Goal: Contribute content: Contribute content

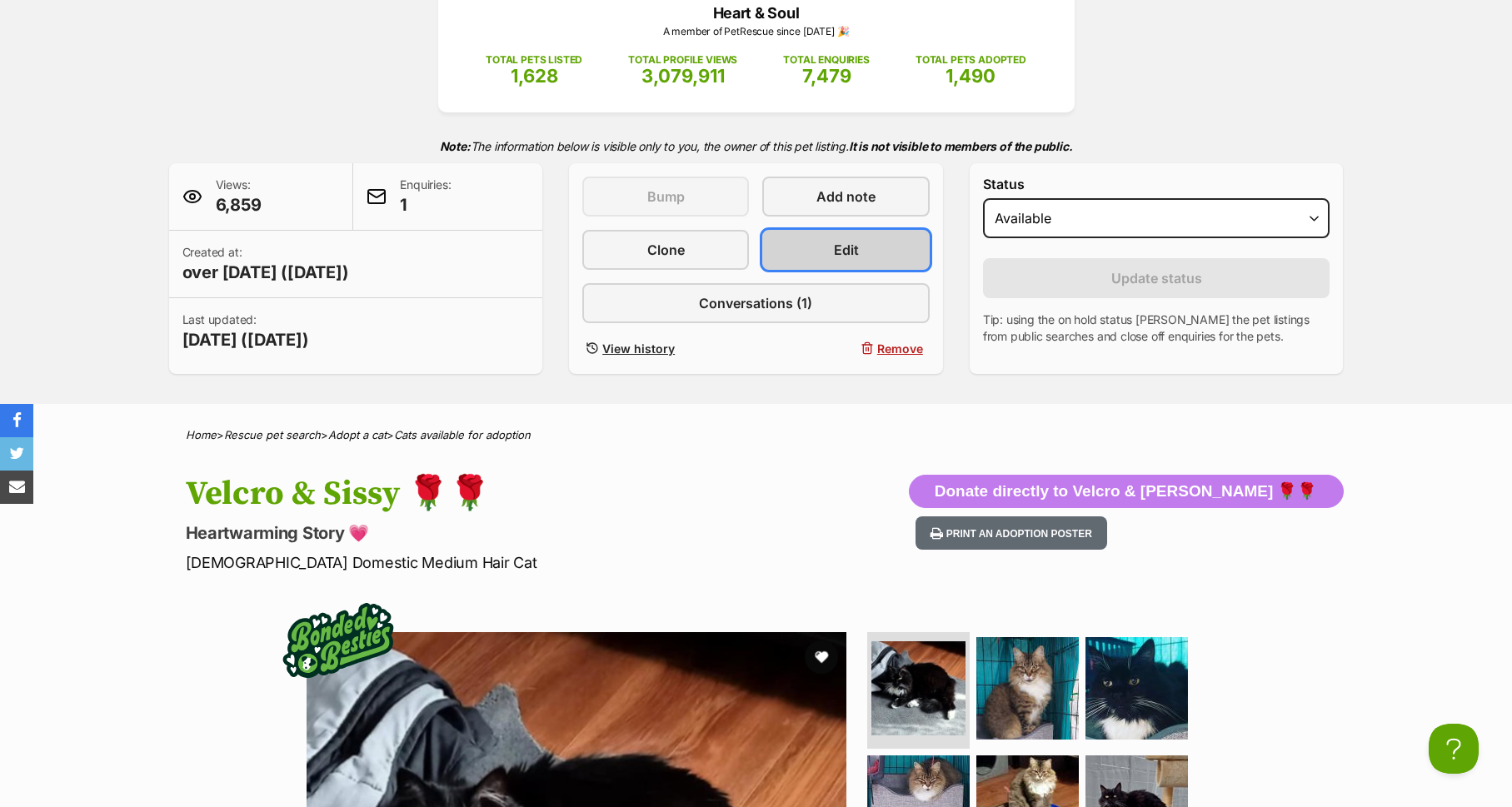
click at [861, 241] on link "Edit" at bounding box center [846, 249] width 166 height 40
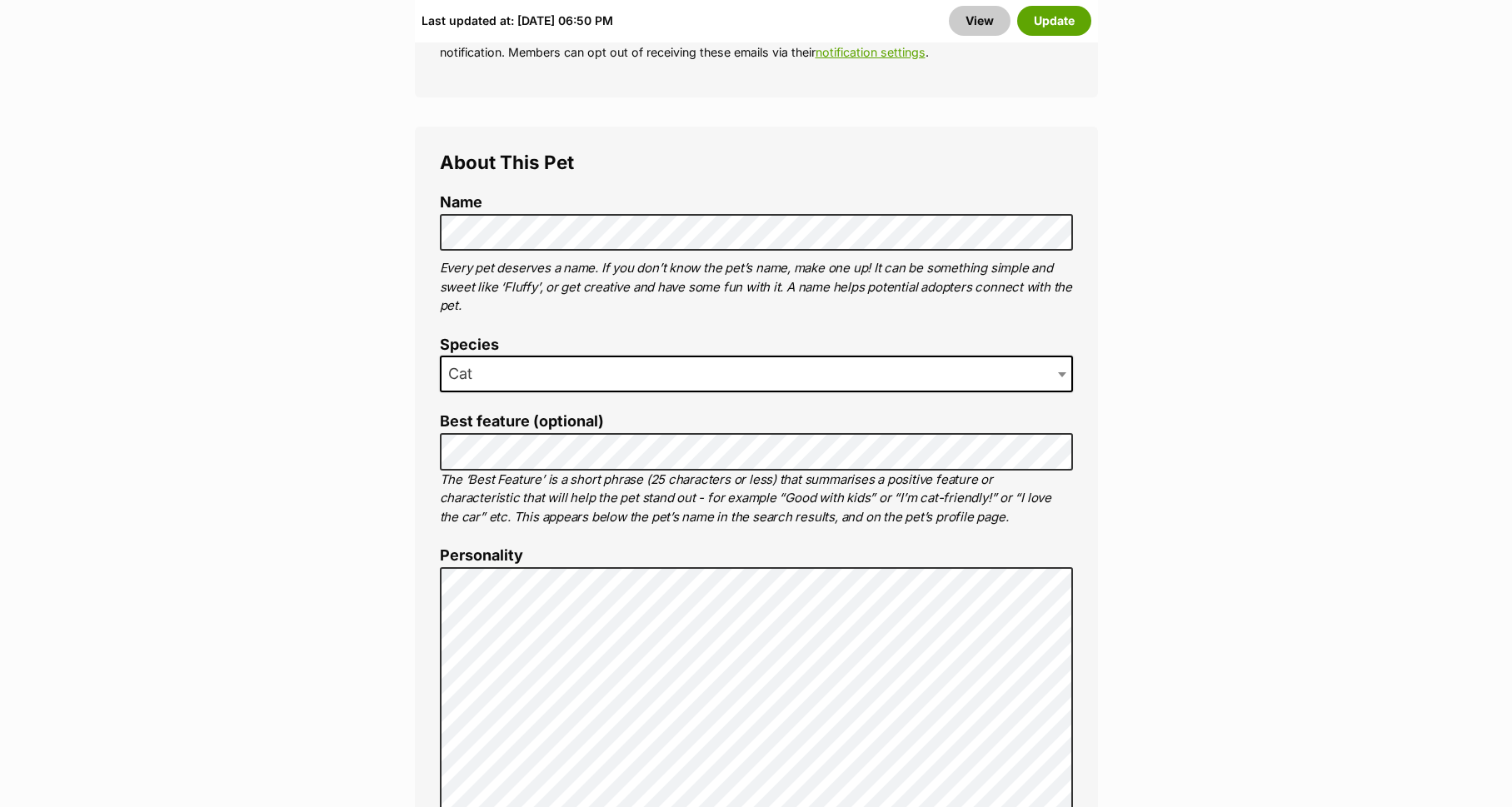
scroll to position [975, 0]
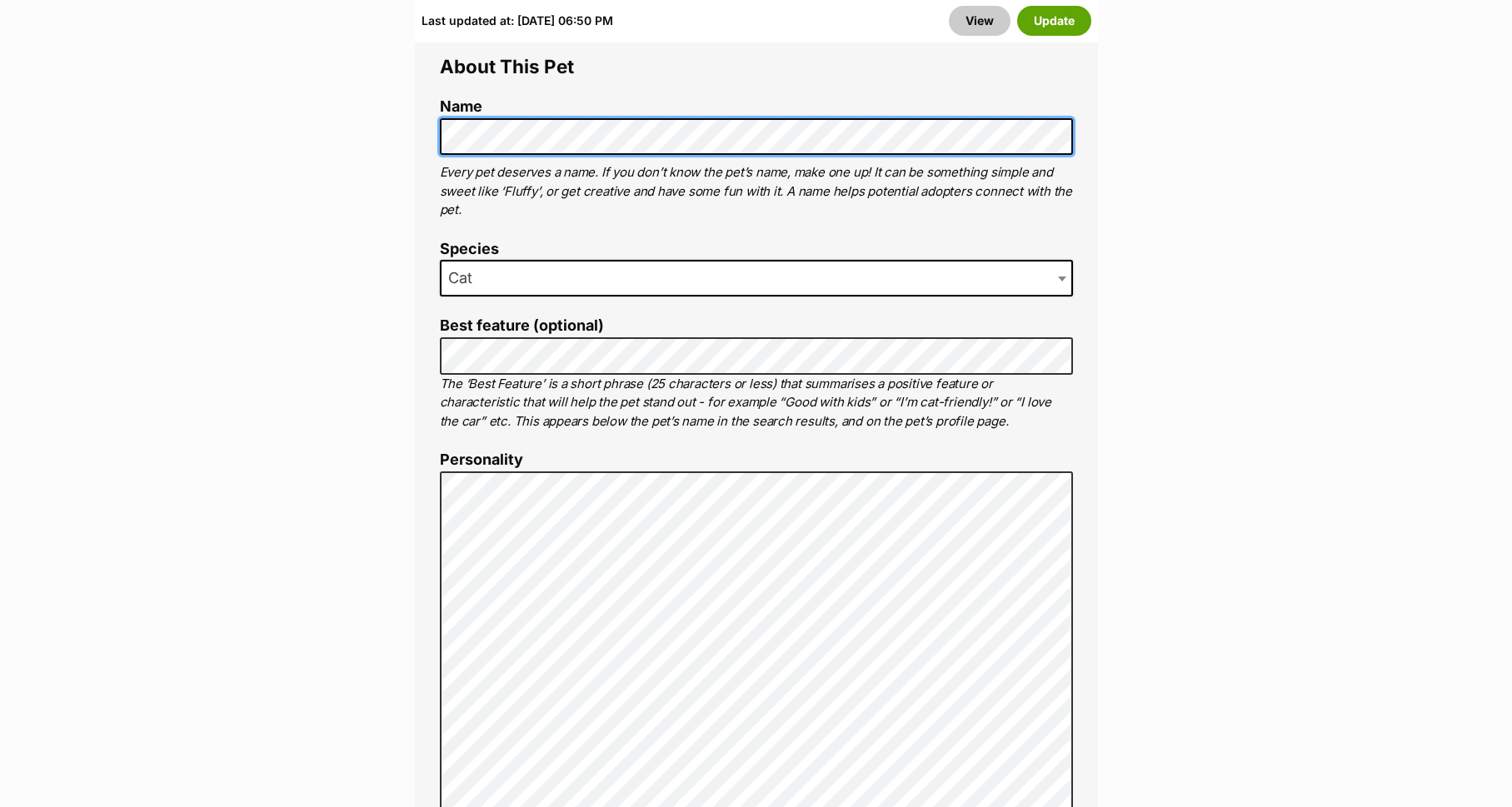
click at [434, 126] on div "About This Pet Name Henlo there, it looks like you might be using the pet name …" at bounding box center [756, 806] width 683 height 1550
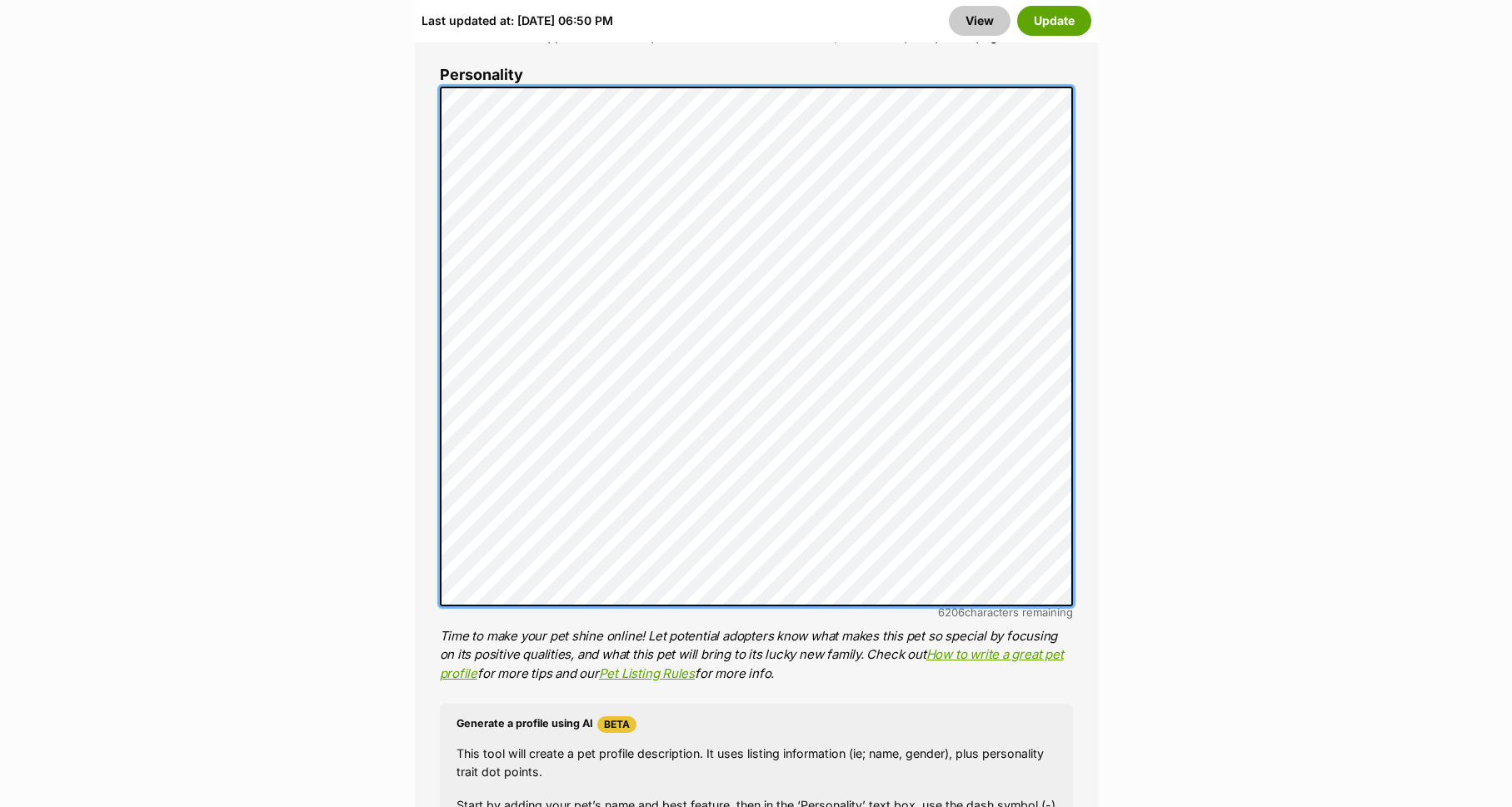
scroll to position [1427, 0]
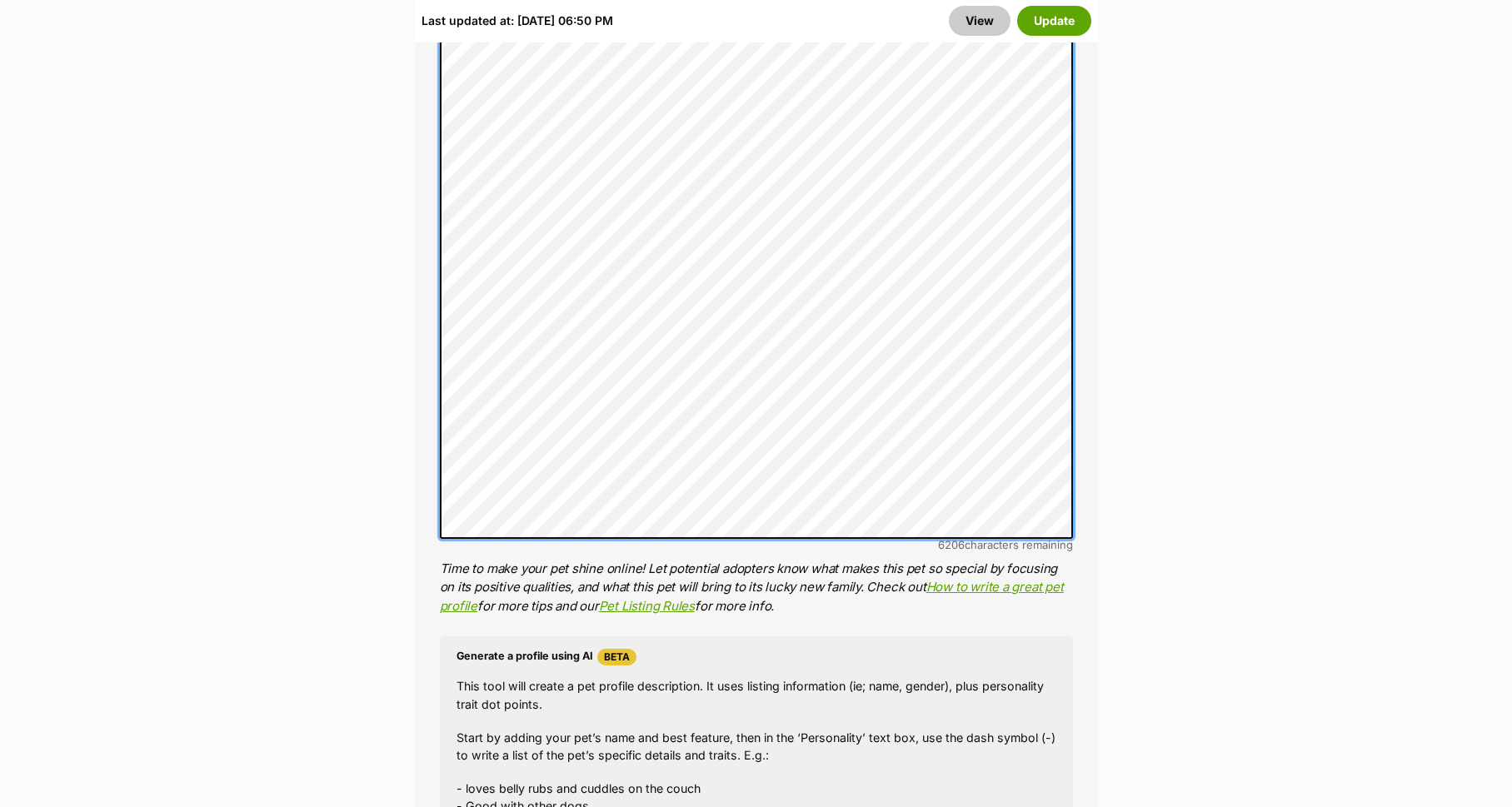
click at [737, 572] on li "Personality 6206 characters remaining Time to make your pet shine online! Let p…" at bounding box center [756, 307] width 633 height 617
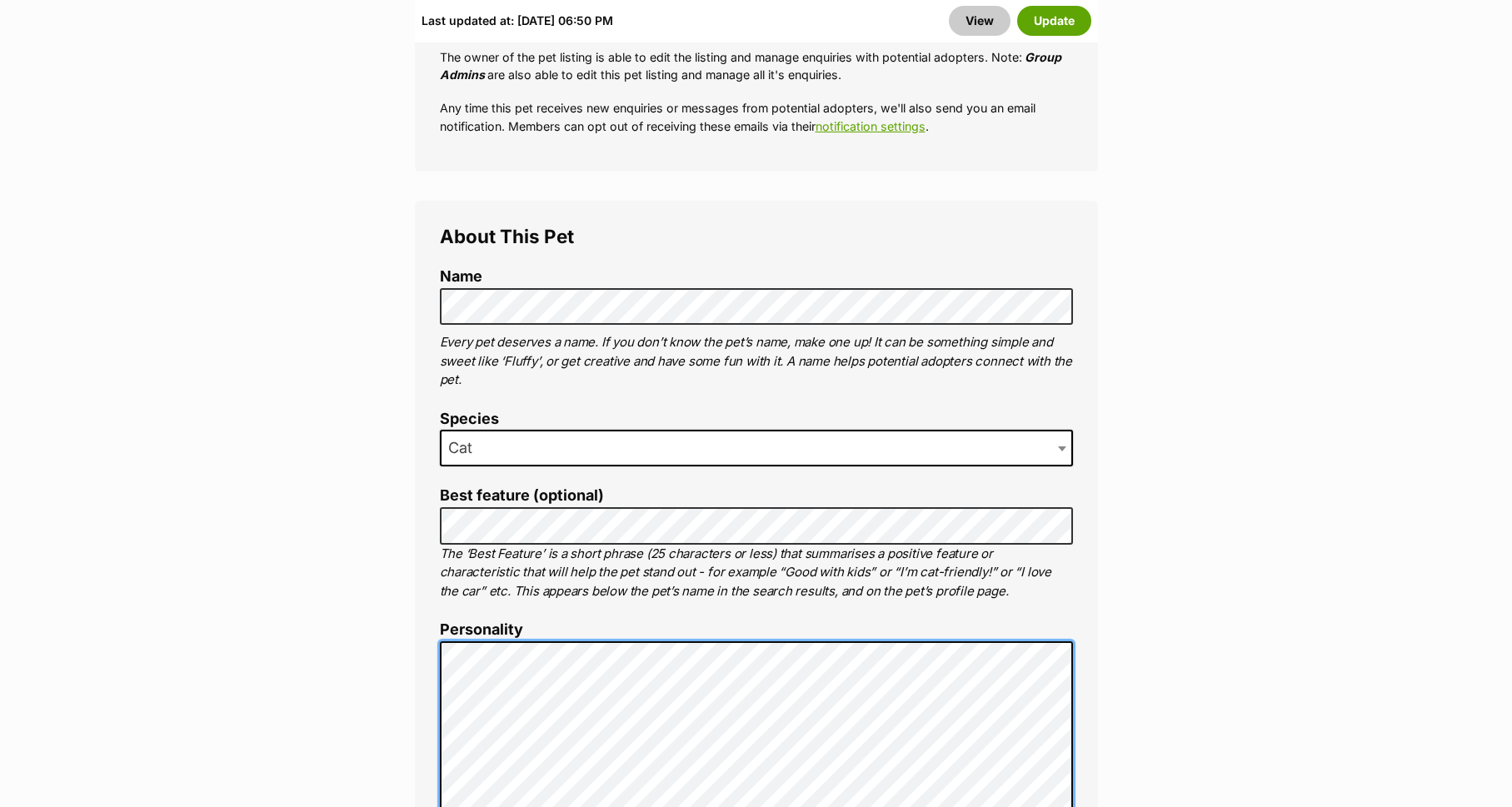
scroll to position [798, 0]
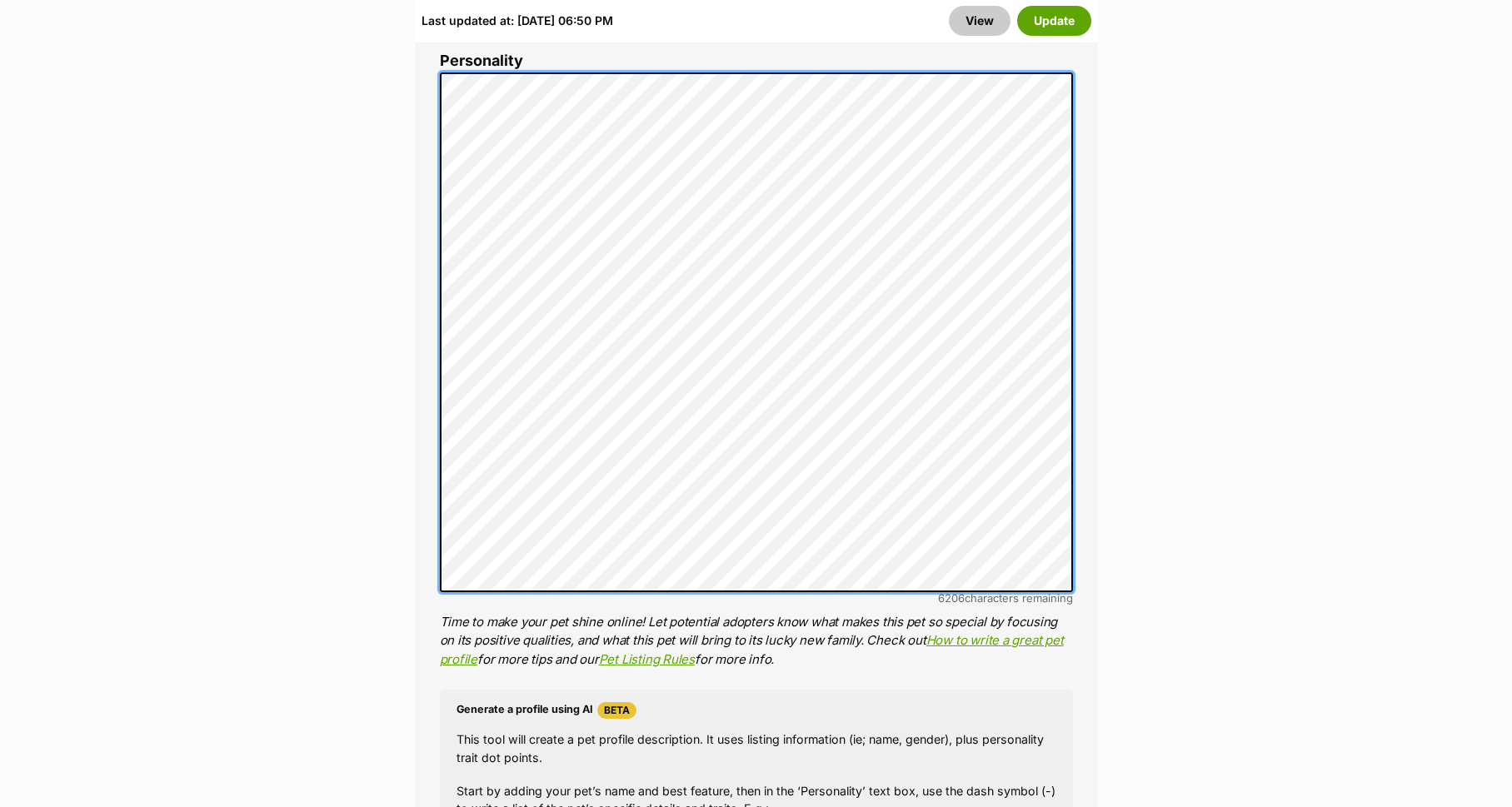
scroll to position [1757, 0]
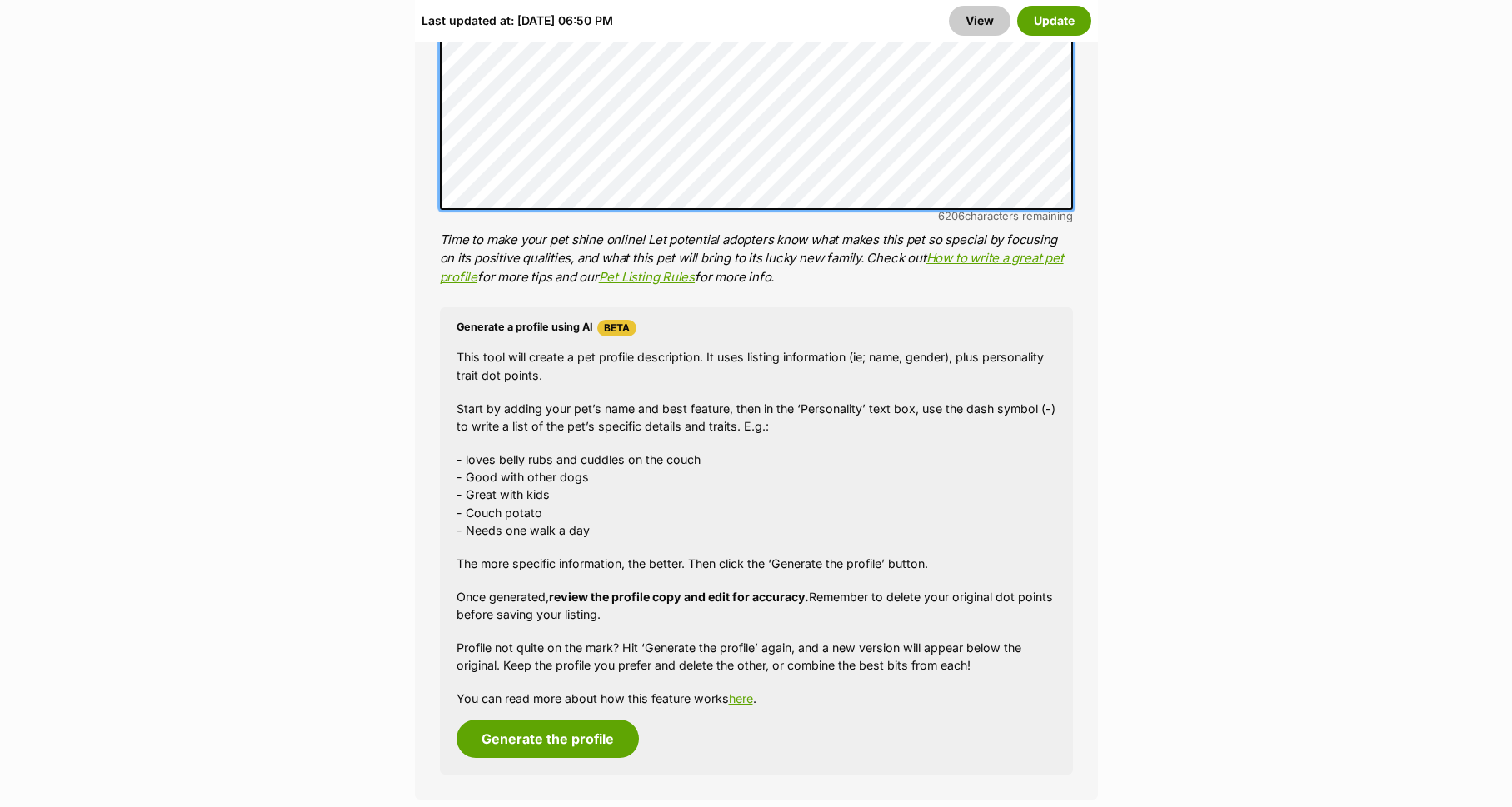
click at [679, 373] on ol "Name Henlo there, it looks like you might be using the pet name field to indica…" at bounding box center [756, 45] width 633 height 1457
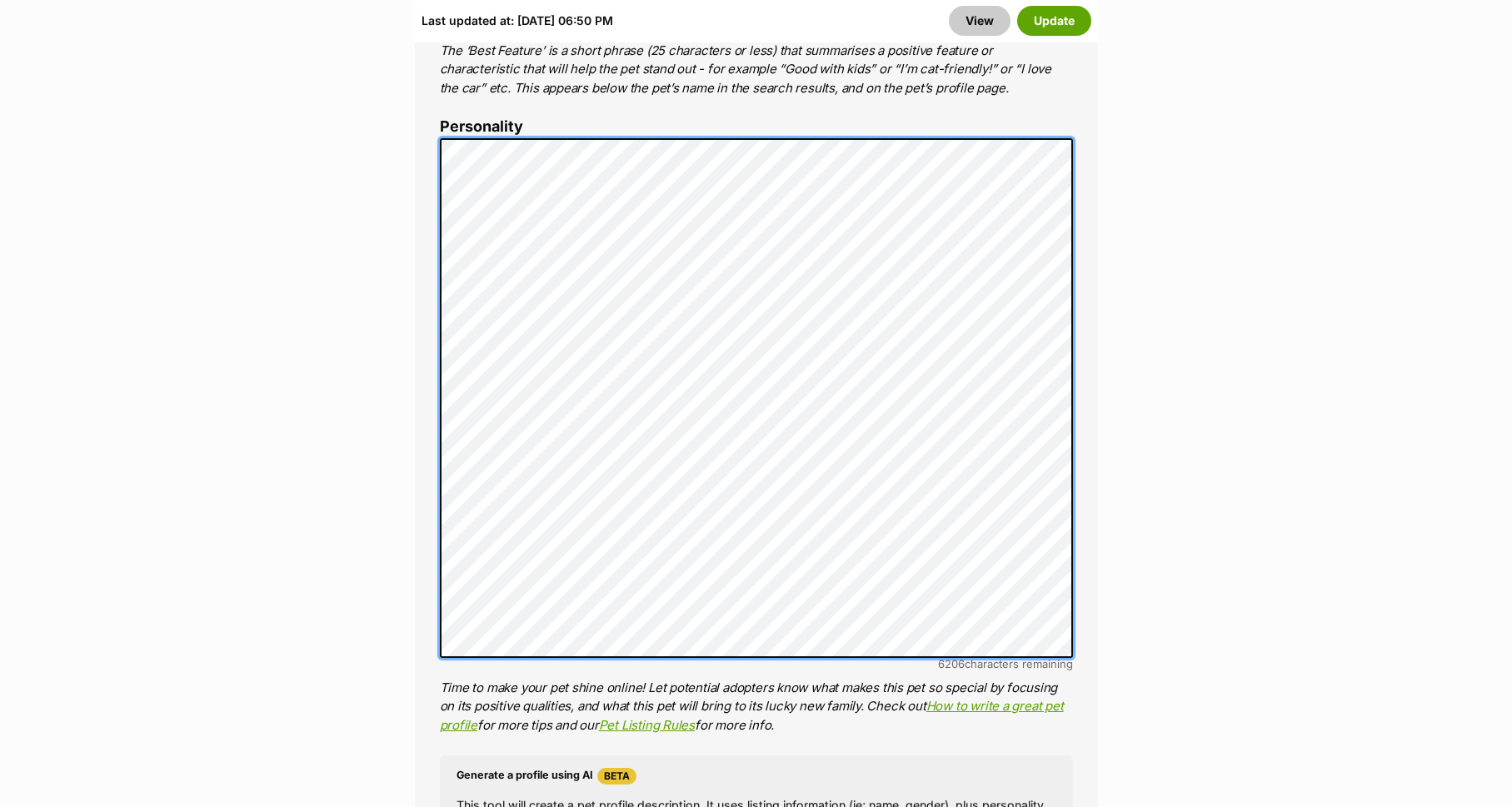
click at [848, 746] on ol "Name Henlo there, it looks like you might be using the pet name field to indica…" at bounding box center [756, 494] width 633 height 1457
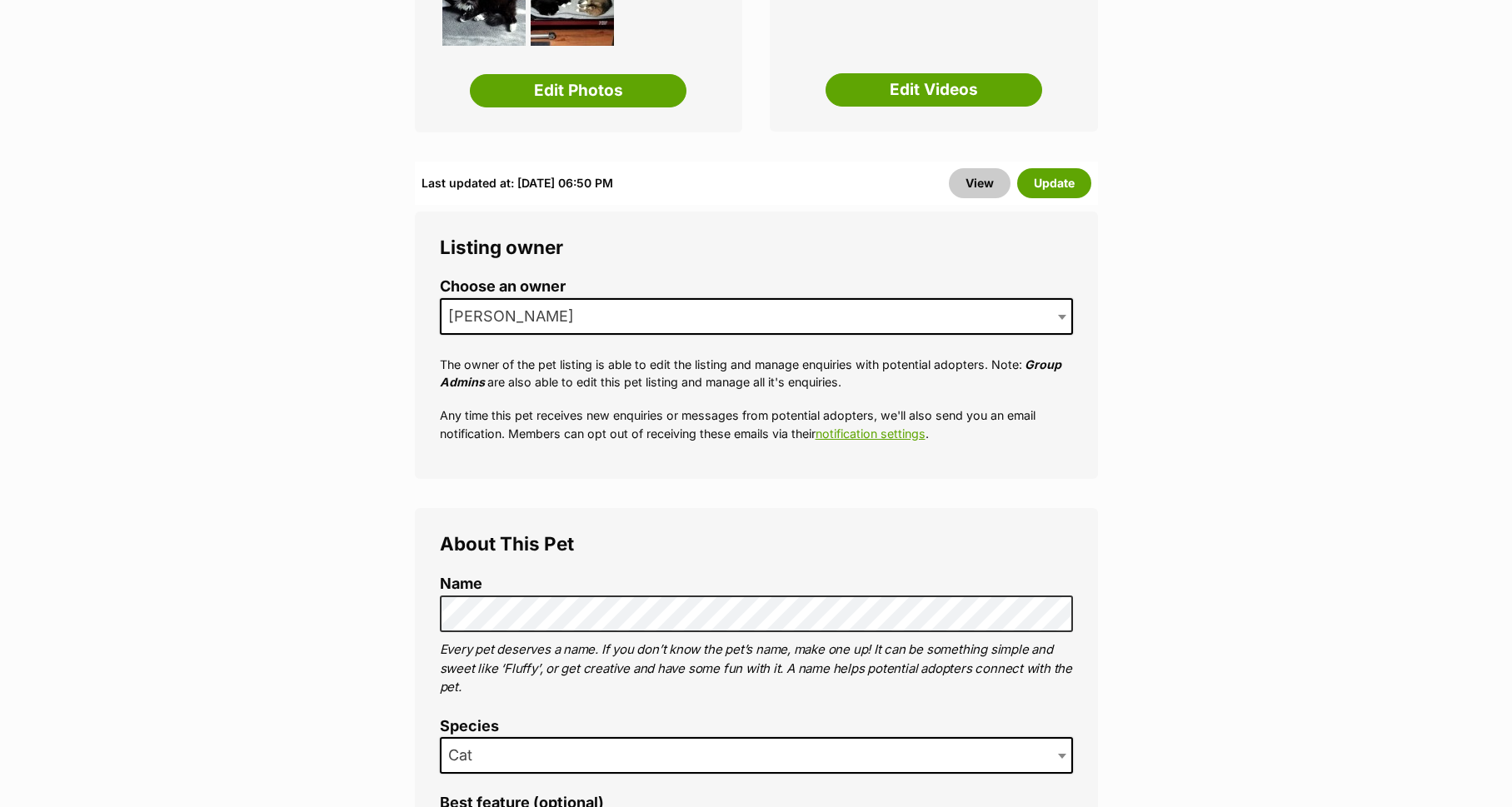
scroll to position [347, 0]
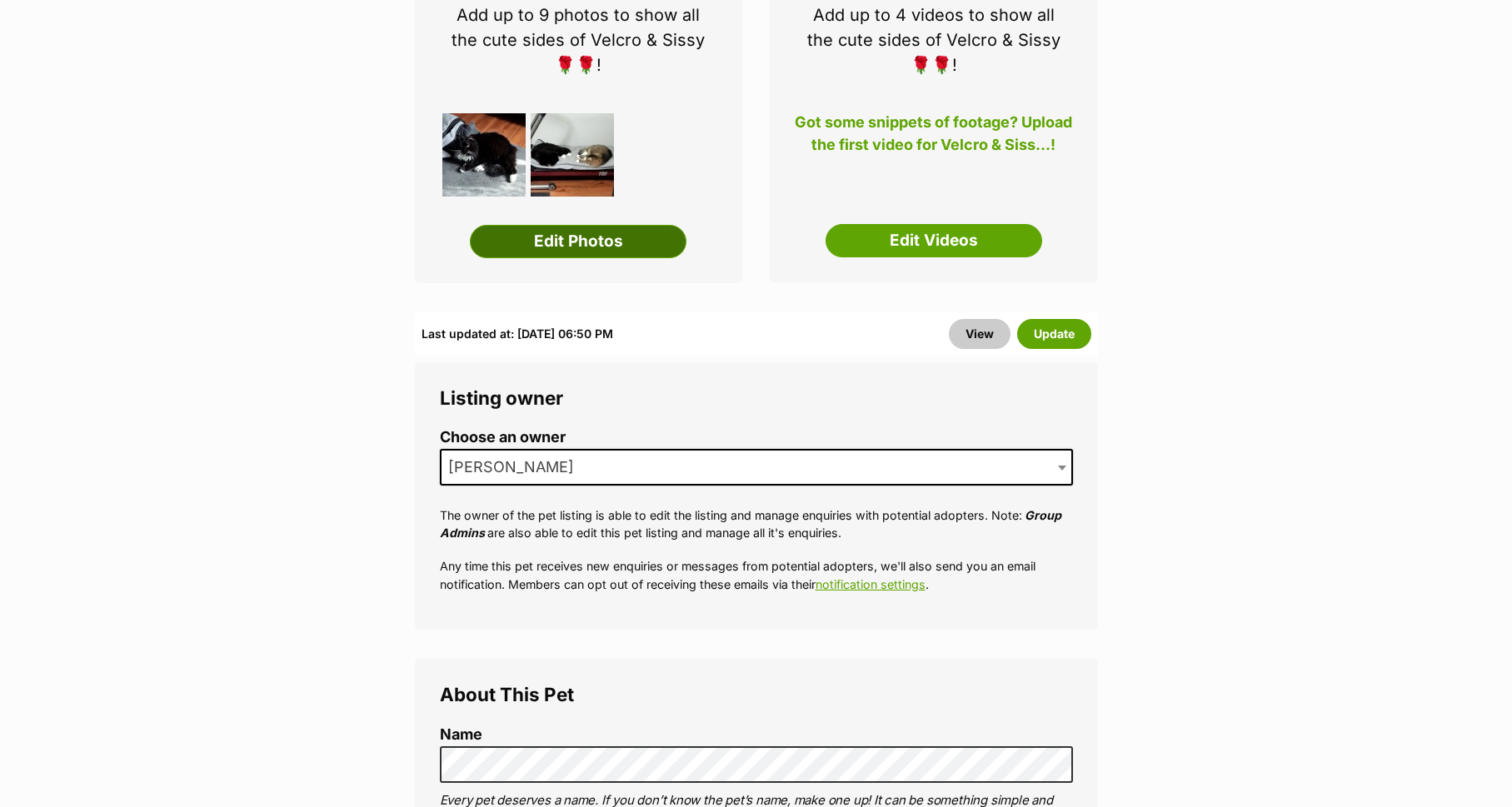
click at [555, 236] on link "Edit Photos" at bounding box center [578, 242] width 217 height 33
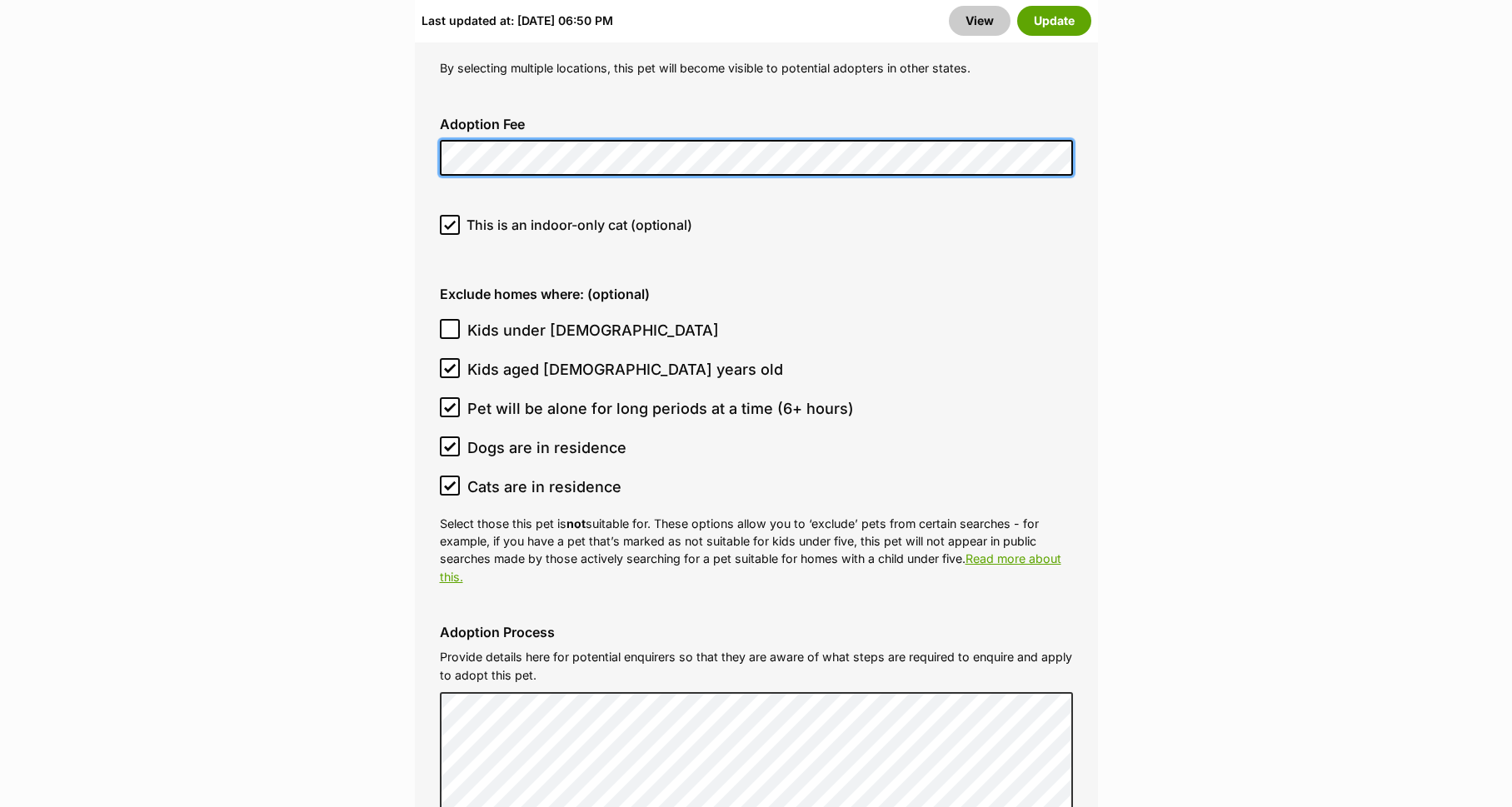
scroll to position [4914, 0]
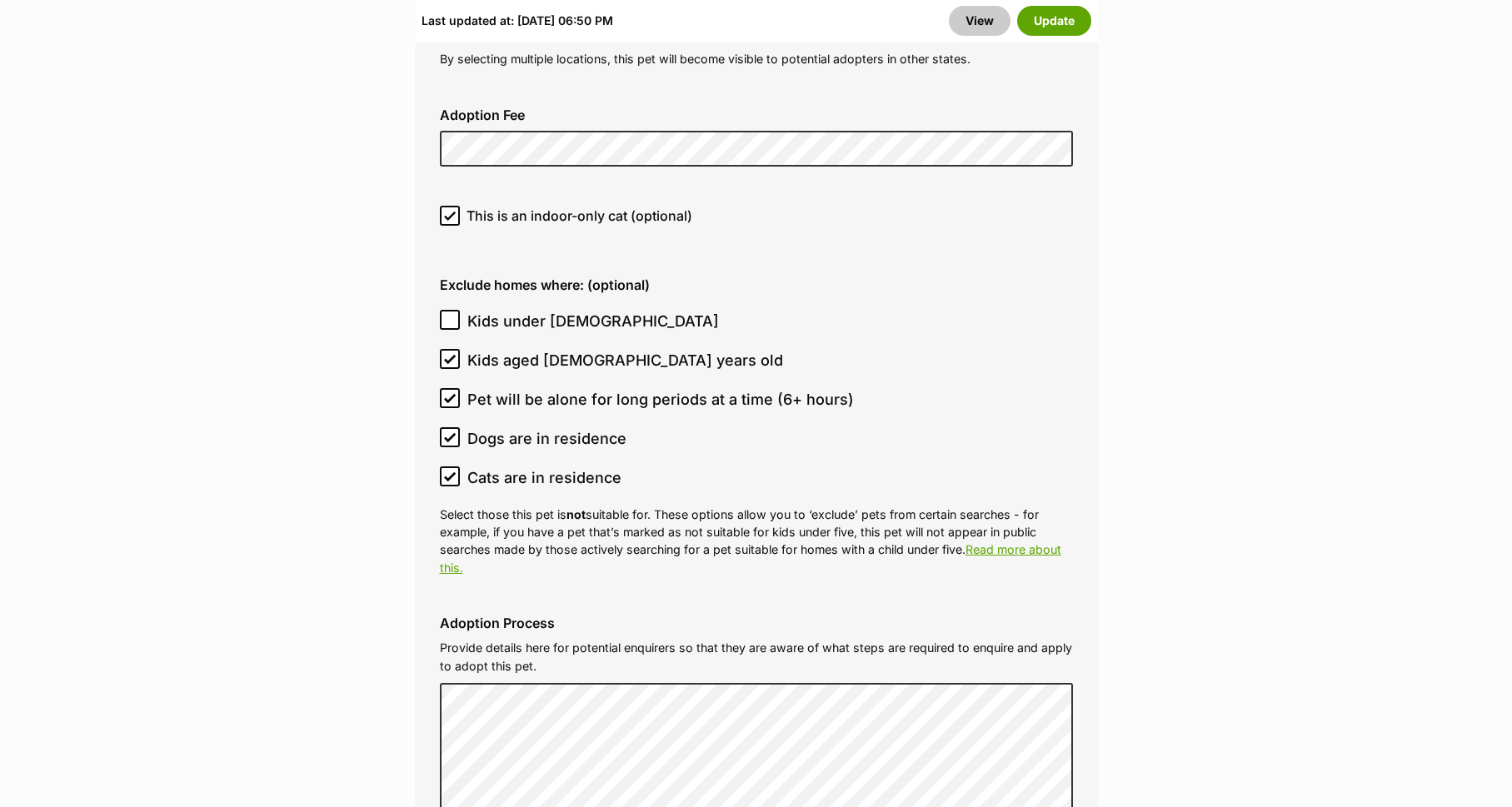
click at [455, 355] on icon at bounding box center [450, 359] width 10 height 8
click at [455, 349] on input "Kids aged 6-12 years old" at bounding box center [450, 359] width 20 height 20
checkbox input "false"
click at [451, 310] on input "Kids under 5 years old" at bounding box center [450, 320] width 20 height 20
checkbox input "true"
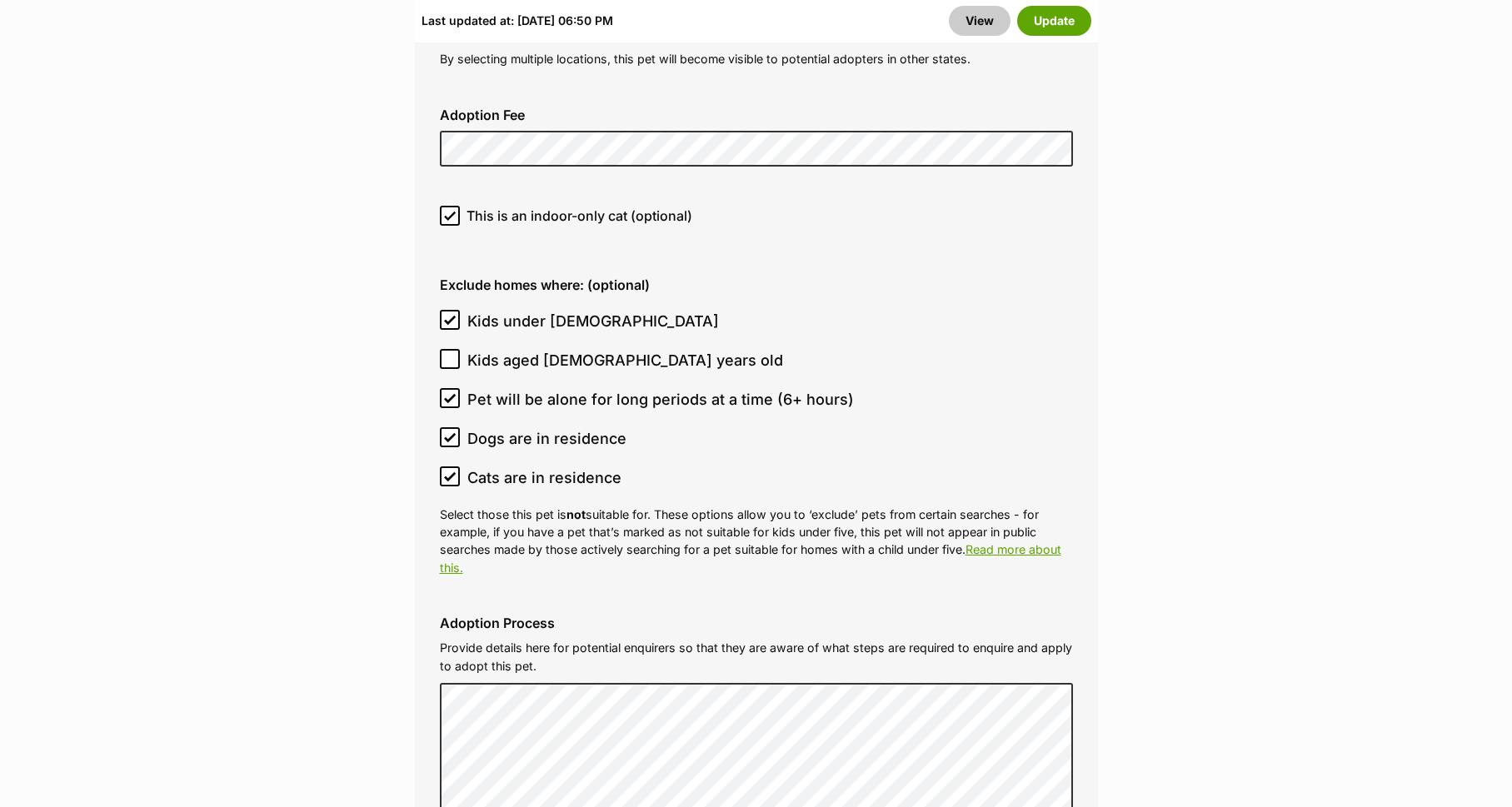
click at [449, 353] on icon at bounding box center [450, 359] width 12 height 12
click at [449, 349] on input "Kids aged 6-12 years old" at bounding box center [450, 359] width 20 height 20
checkbox input "true"
click at [450, 471] on icon at bounding box center [450, 476] width 12 height 12
click at [450, 467] on input "Cats are in residence" at bounding box center [450, 476] width 20 height 20
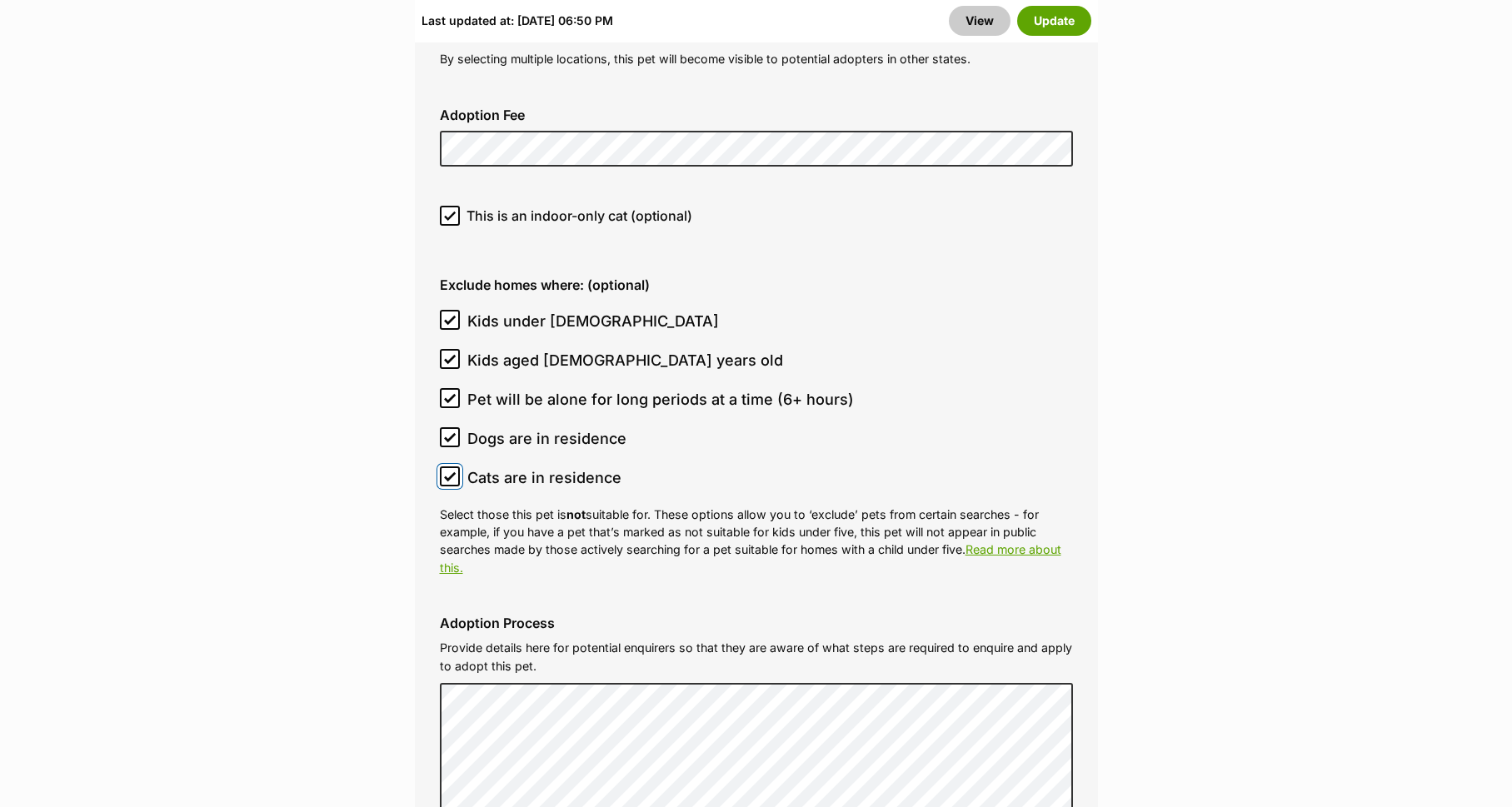
checkbox input "false"
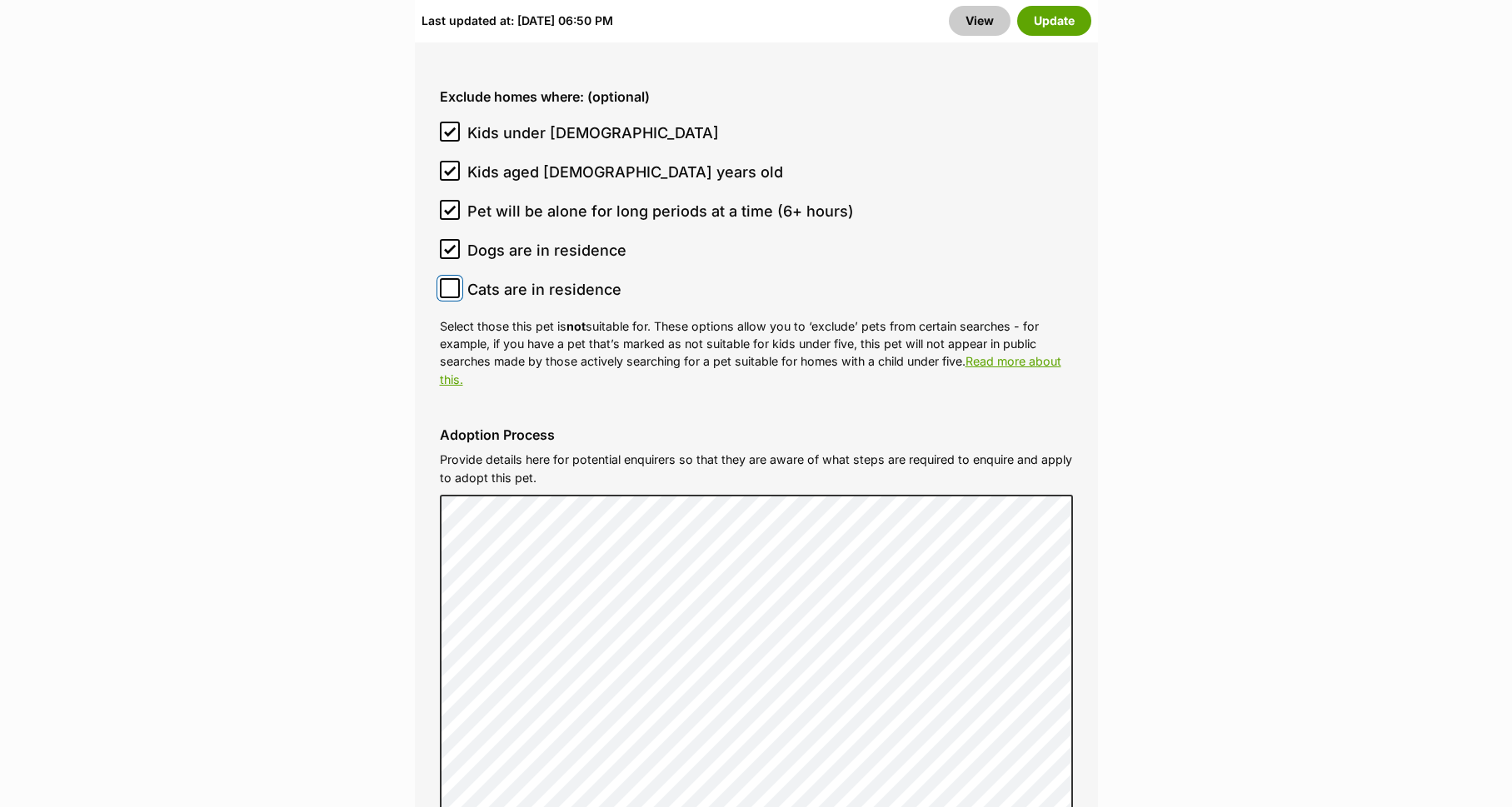
scroll to position [5093, 0]
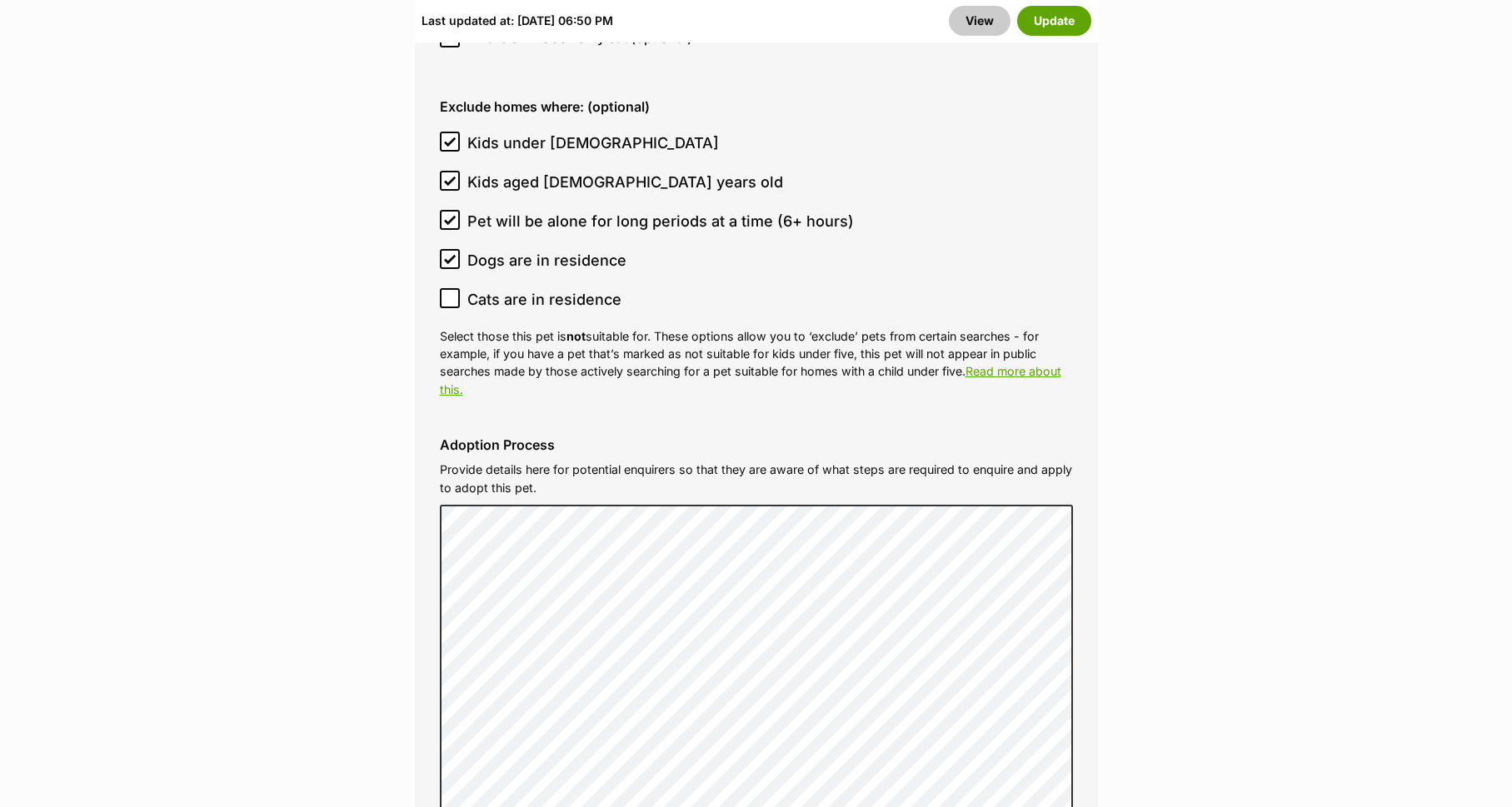
click at [479, 249] on span "Dogs are in residence" at bounding box center [546, 260] width 160 height 22
click at [460, 249] on input "Dogs are in residence" at bounding box center [450, 259] width 20 height 20
checkbox input "false"
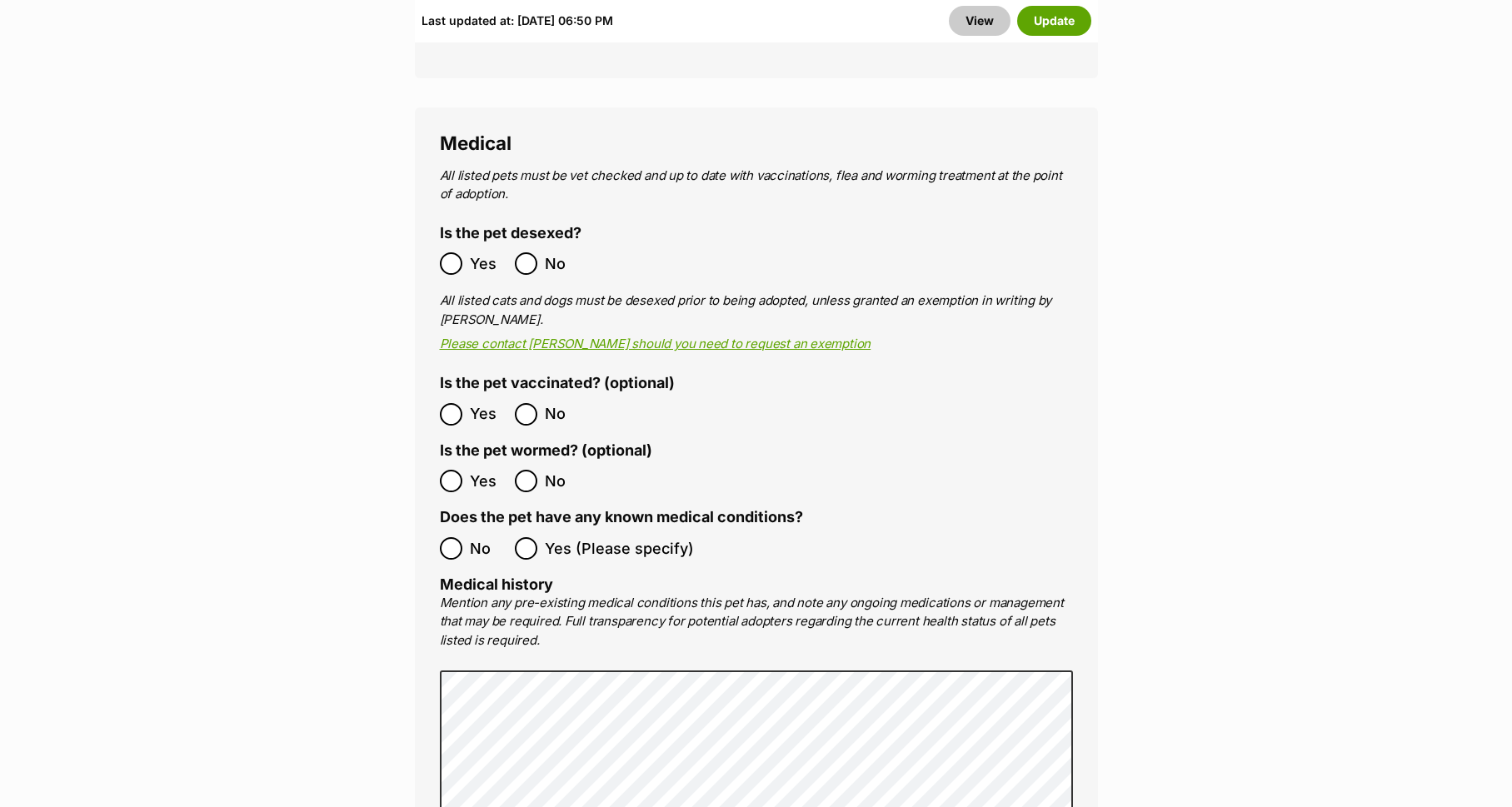
scroll to position [3299, 0]
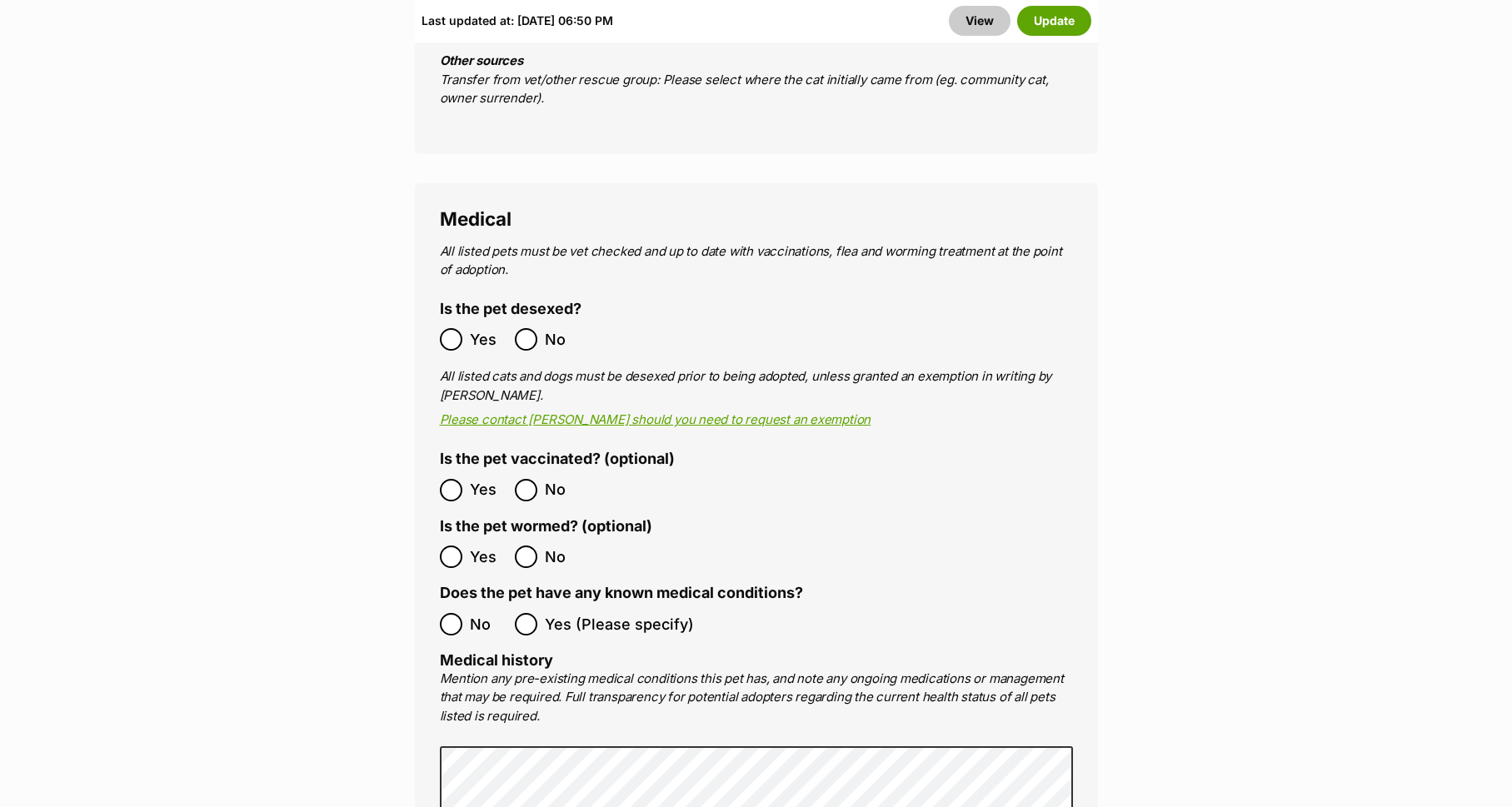
click at [453, 605] on ol "No Yes (Please specify)" at bounding box center [756, 624] width 633 height 40
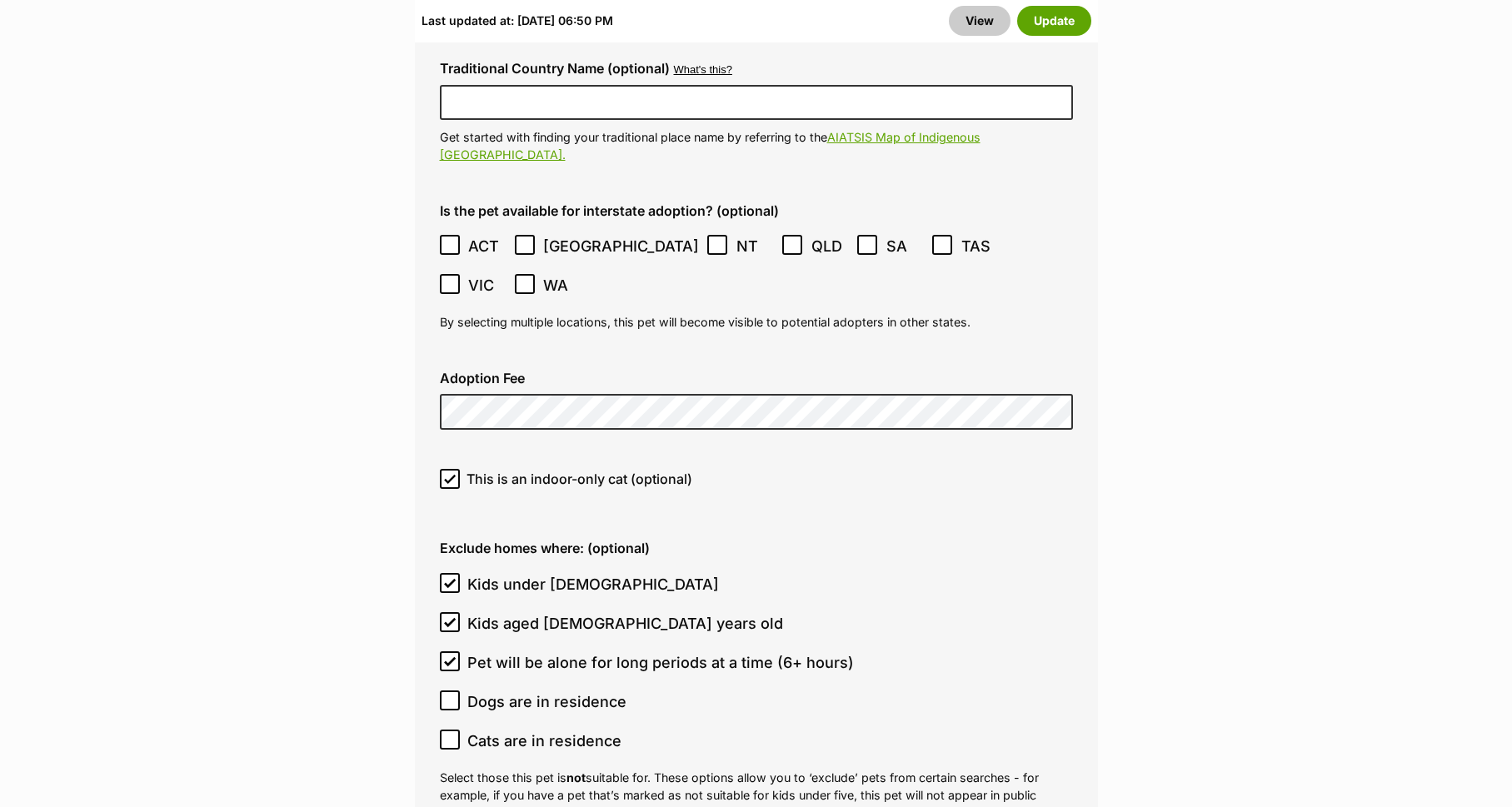
scroll to position [4445, 0]
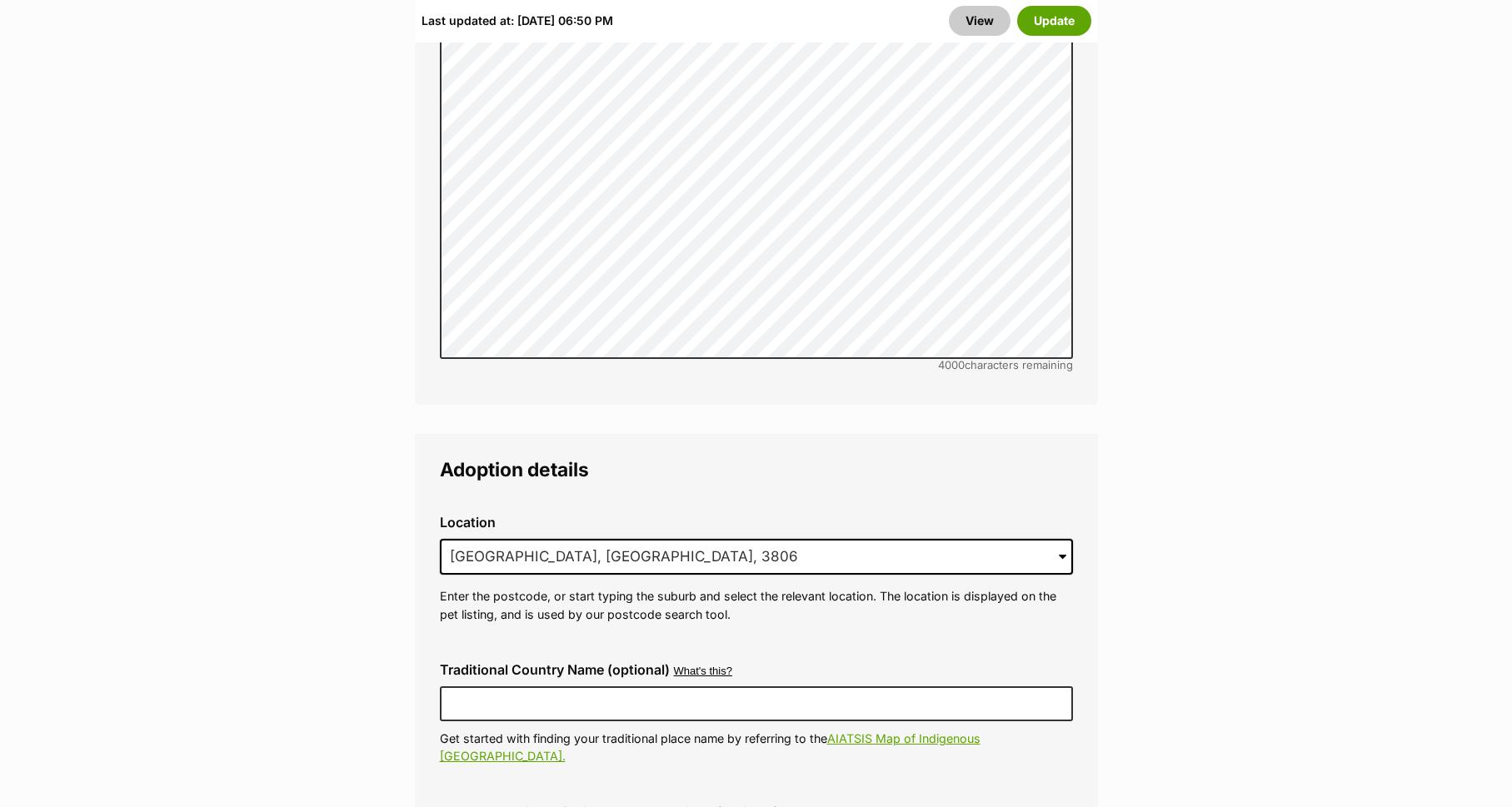
scroll to position [3919, 0]
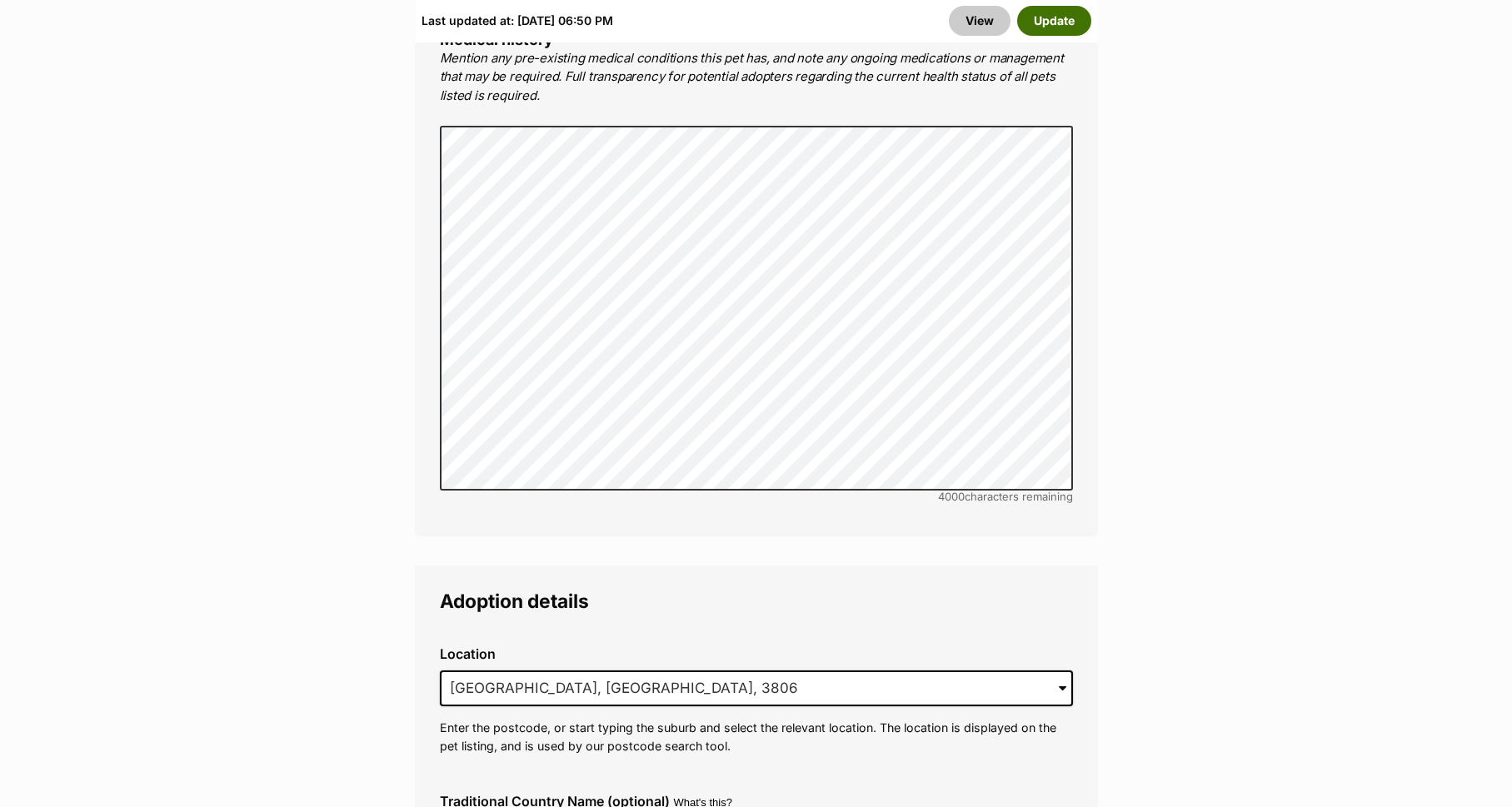
click at [1054, 13] on button "Update" at bounding box center [1054, 20] width 74 height 30
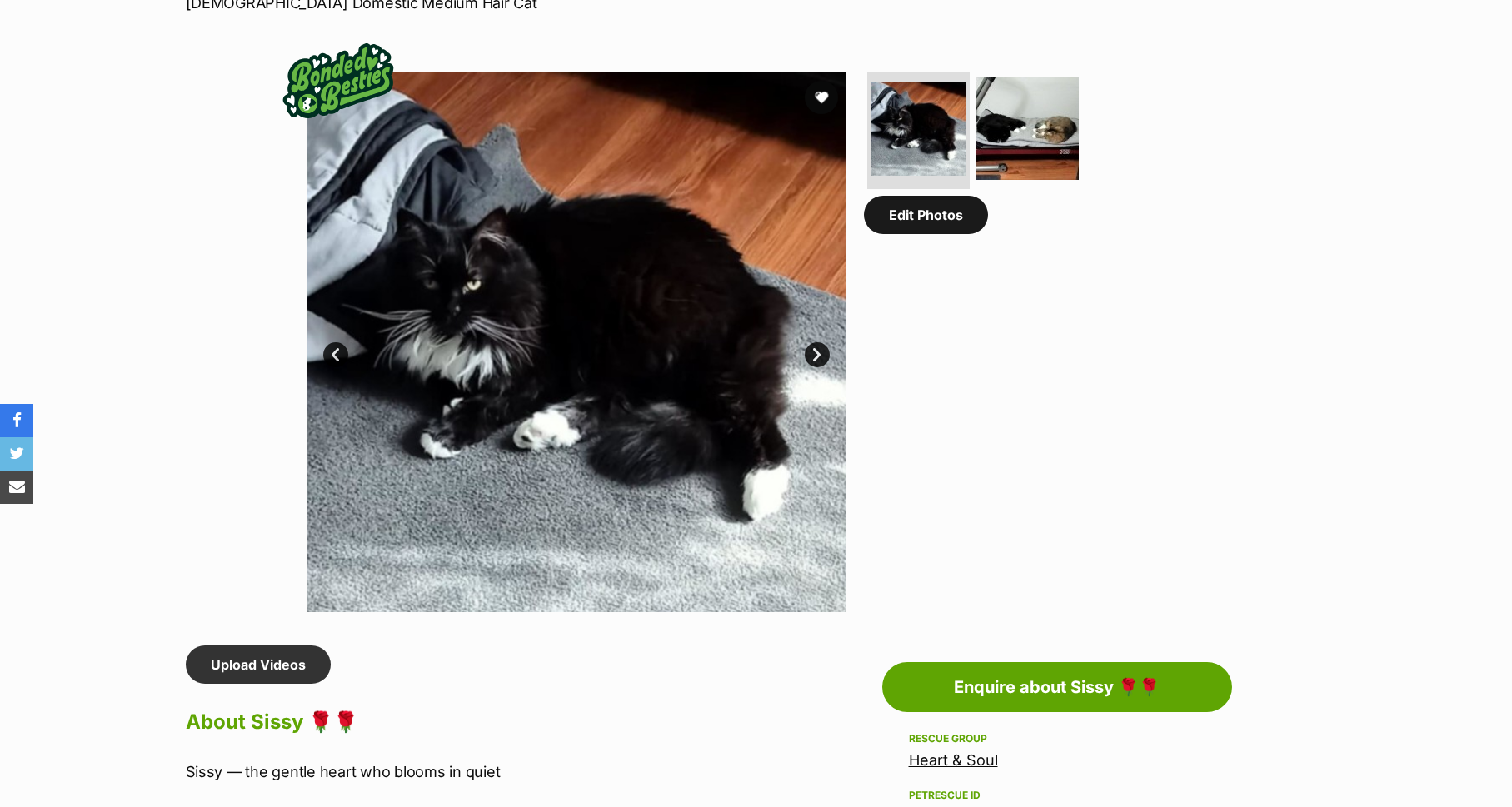
click at [945, 233] on link "Edit Photos" at bounding box center [926, 216] width 124 height 39
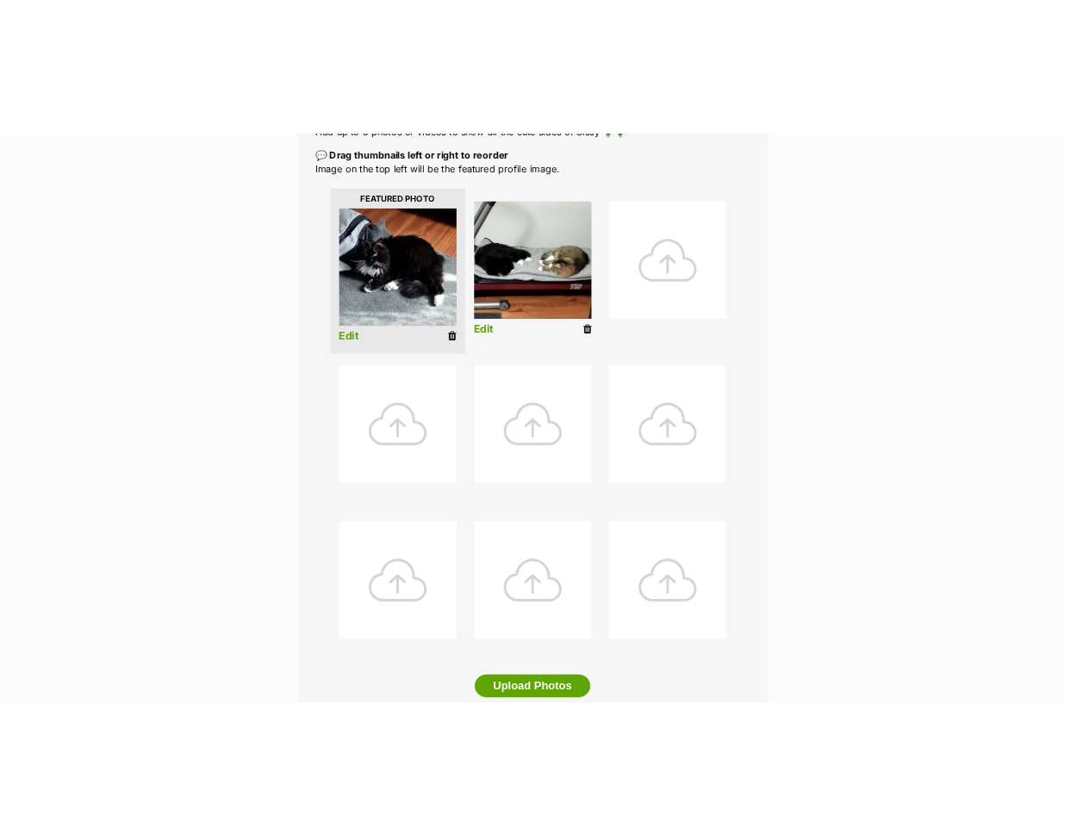
scroll to position [374, 0]
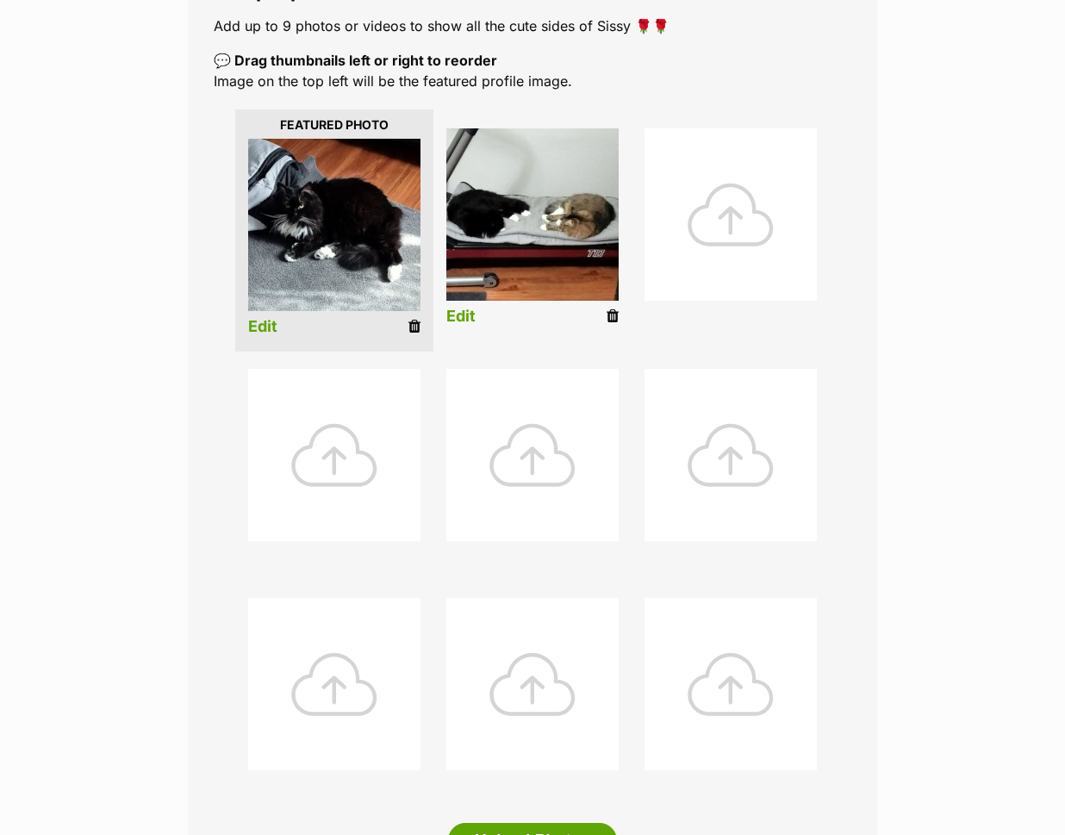
drag, startPoint x: 415, startPoint y: 292, endPoint x: 910, endPoint y: 74, distance: 541.4
click at [415, 319] on icon at bounding box center [414, 327] width 12 height 16
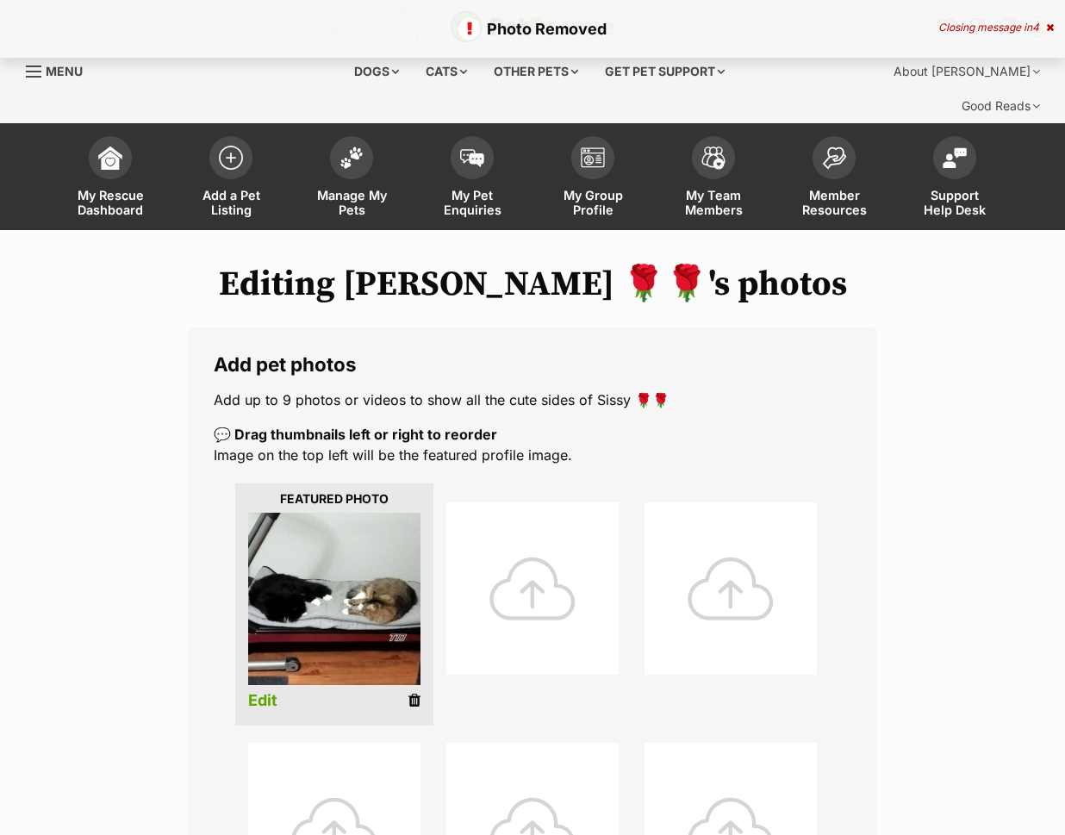
click at [535, 574] on div at bounding box center [532, 588] width 172 height 172
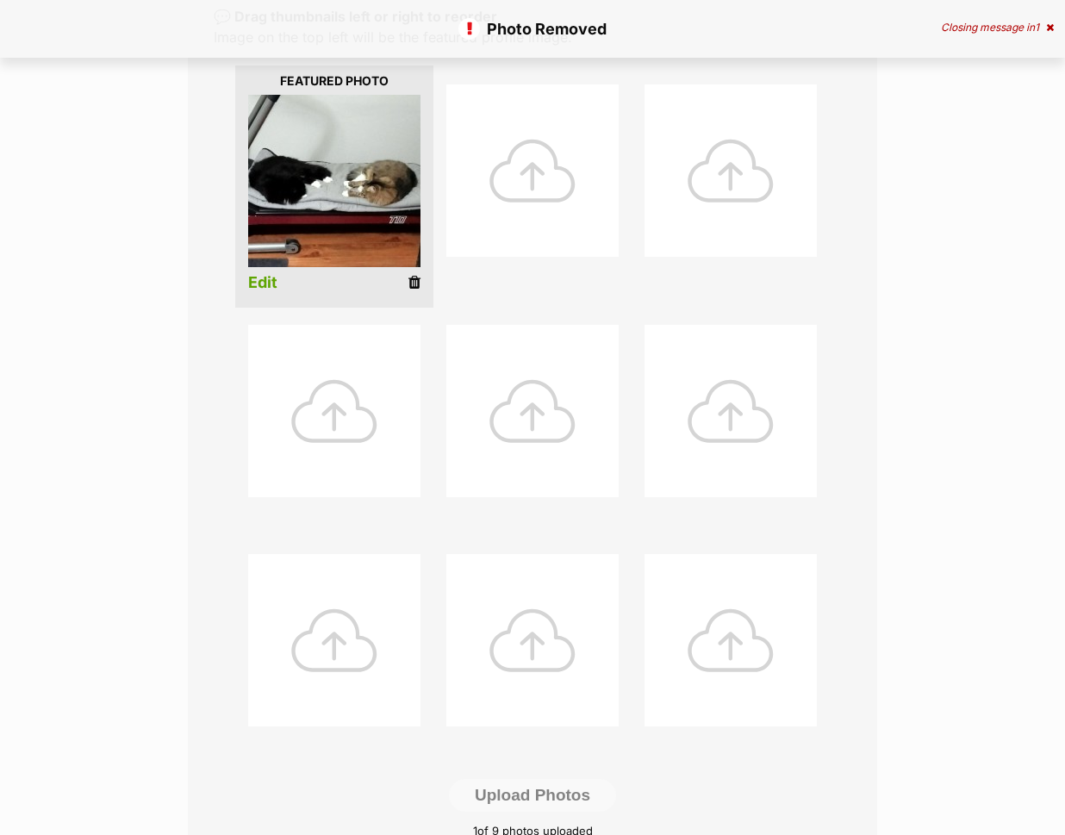
scroll to position [443, 0]
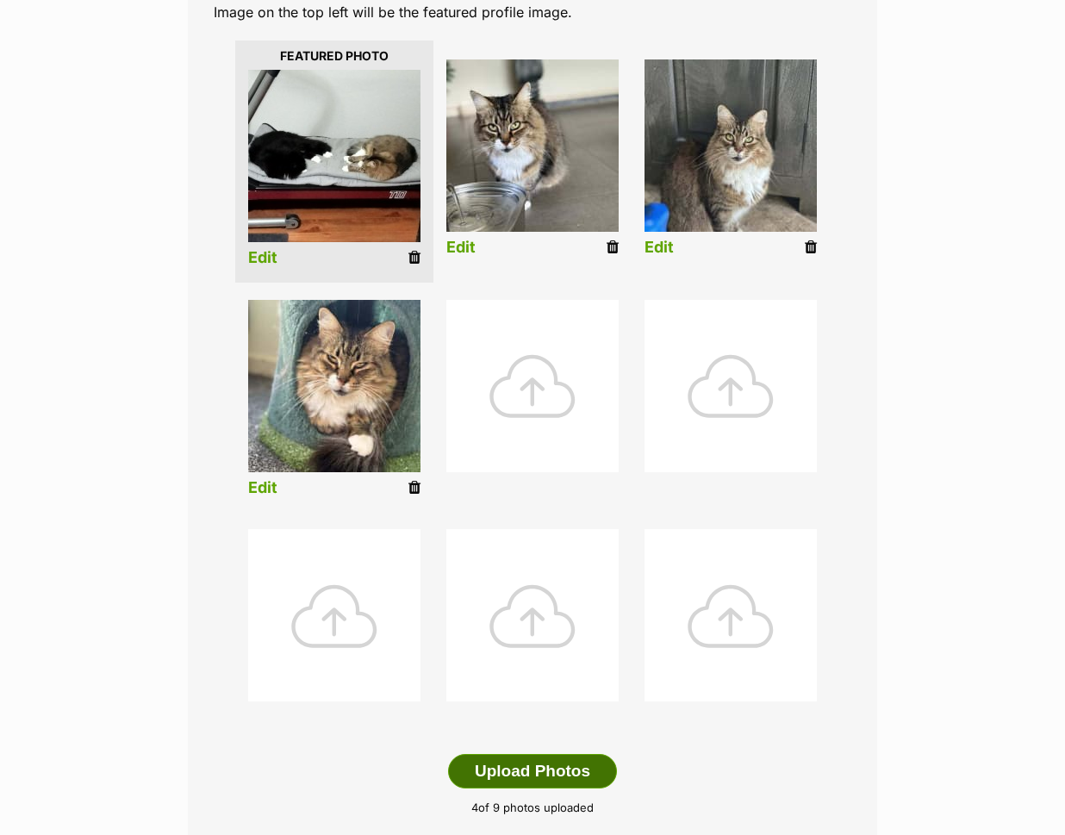
click at [545, 754] on button "Upload Photos" at bounding box center [532, 771] width 169 height 34
click at [664, 239] on link "Edit" at bounding box center [659, 248] width 29 height 18
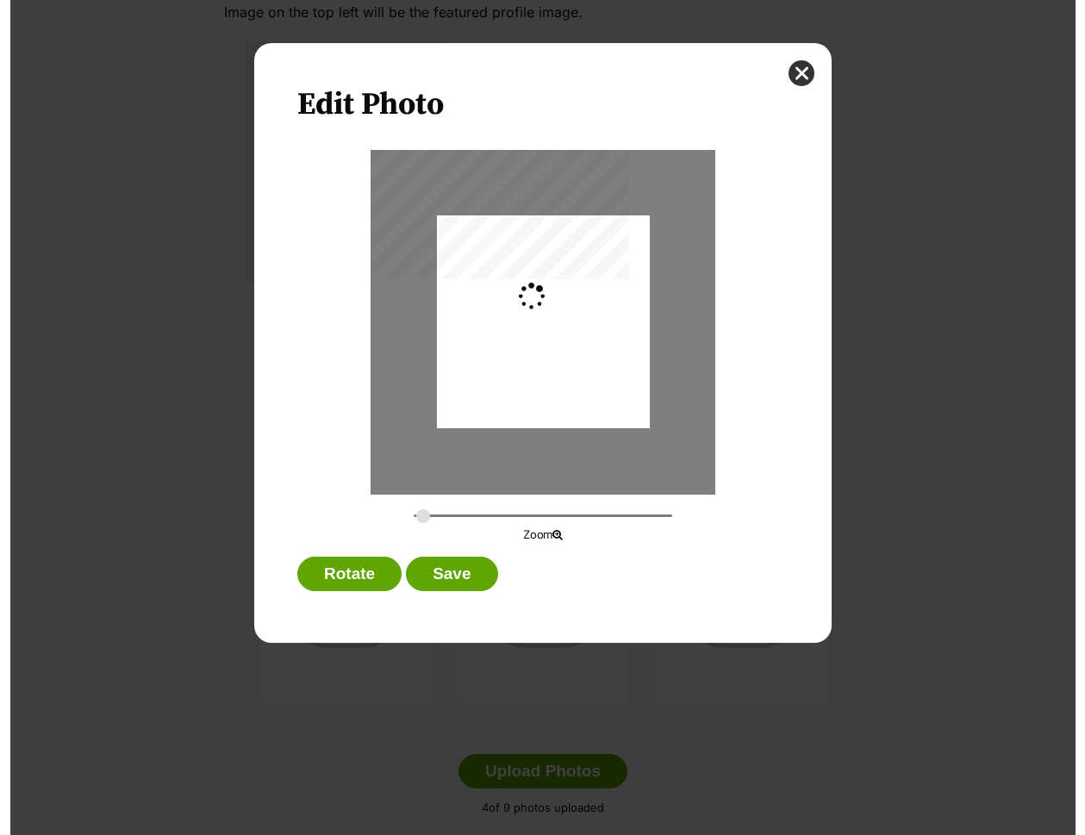
scroll to position [0, 0]
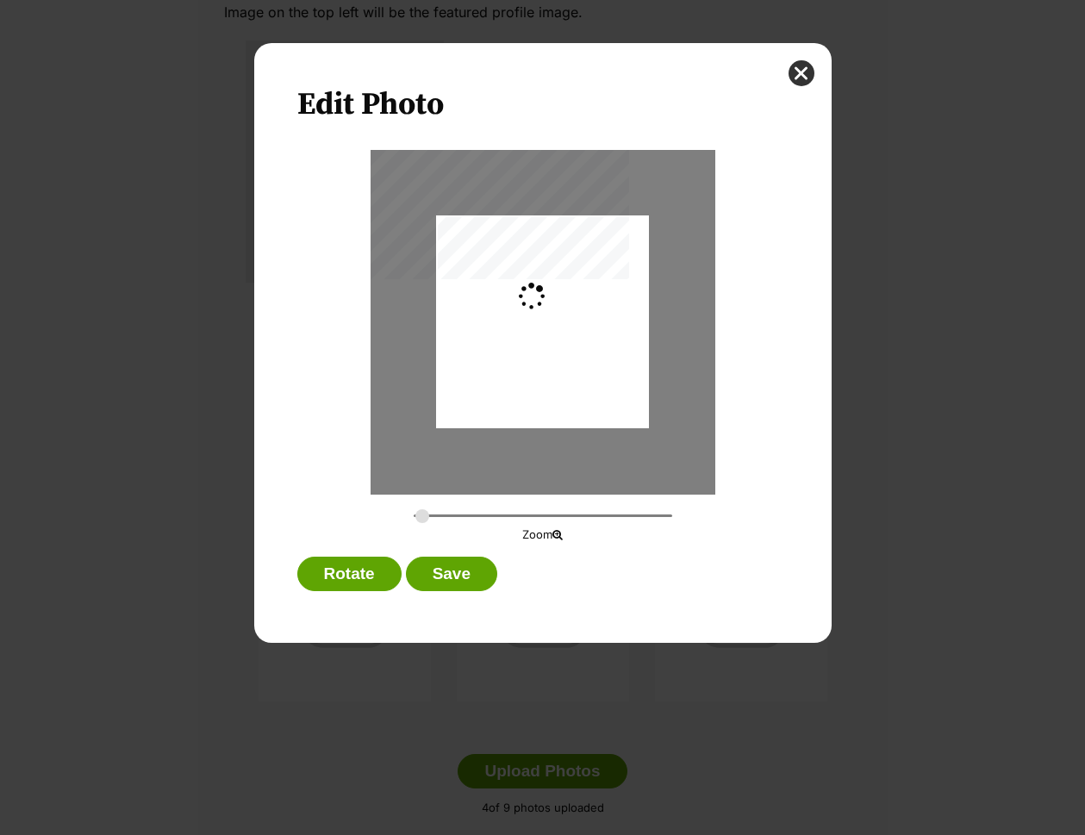
type input "0.2744"
drag, startPoint x: 537, startPoint y: 333, endPoint x: 535, endPoint y: 320, distance: 13.0
click at [535, 320] on div "Dialog Window - Close (Press escape to close)" at bounding box center [542, 309] width 213 height 284
click at [433, 571] on button "Save" at bounding box center [451, 574] width 91 height 34
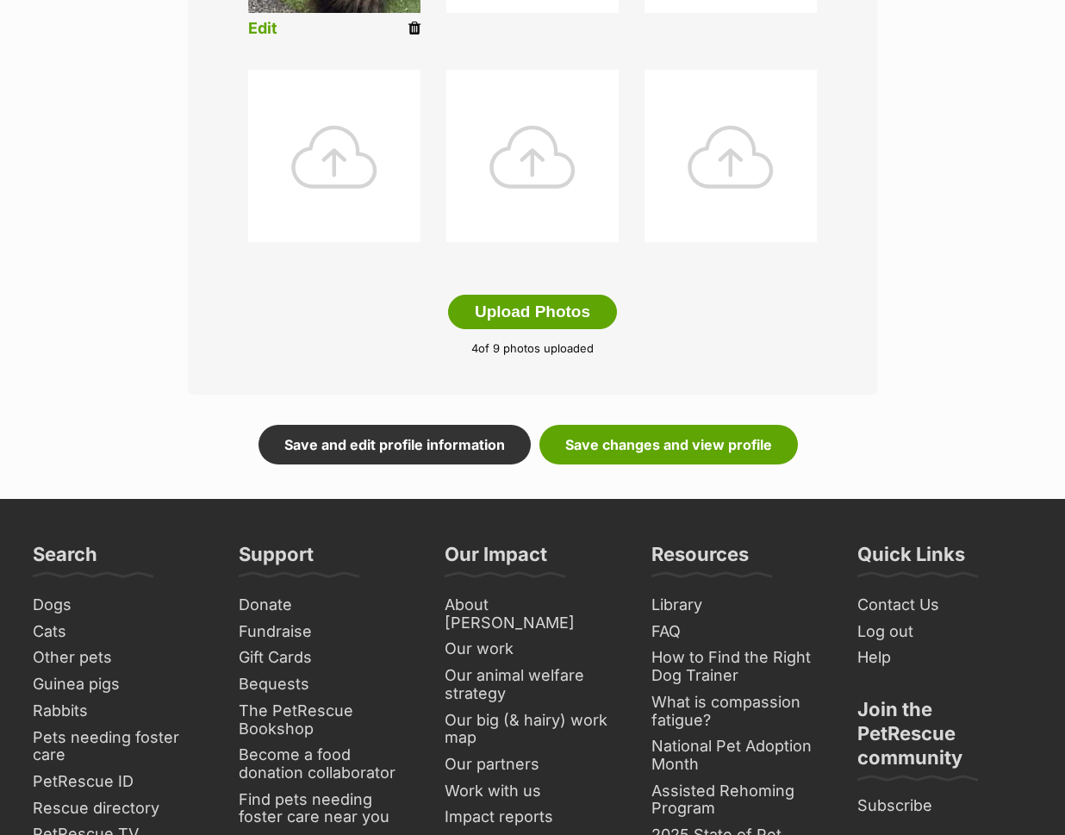
scroll to position [935, 0]
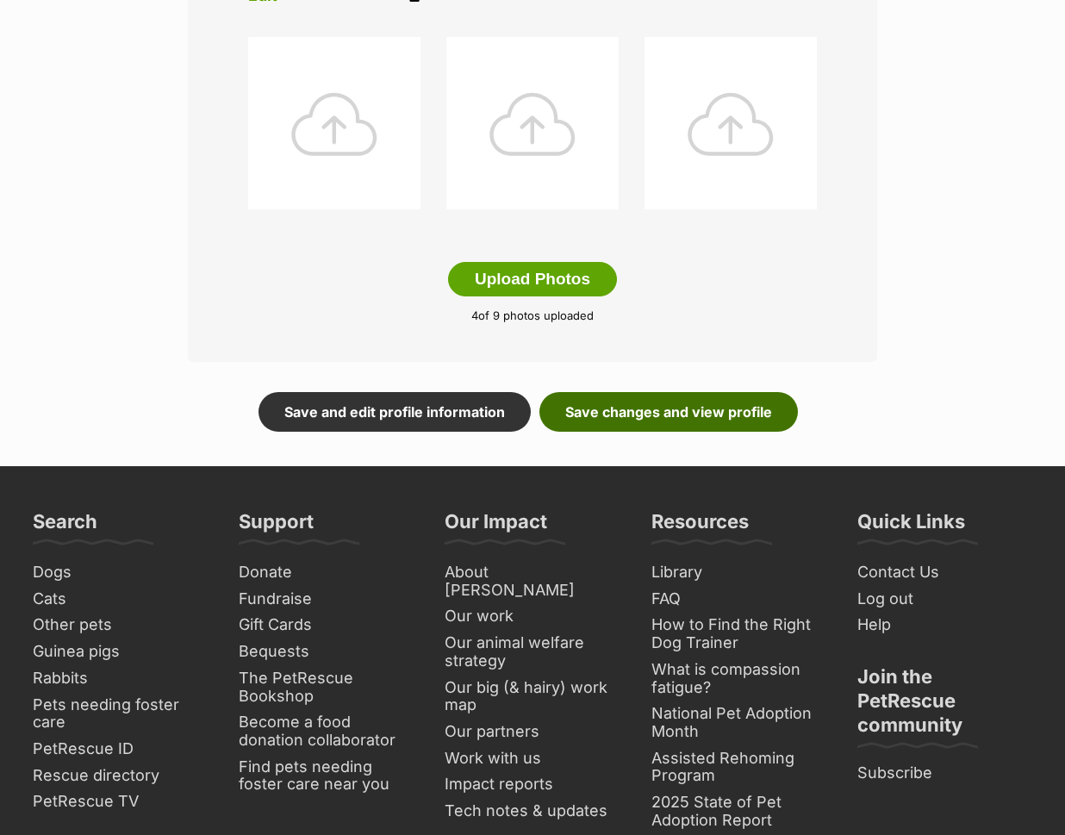
click at [623, 392] on link "Save changes and view profile" at bounding box center [668, 412] width 259 height 40
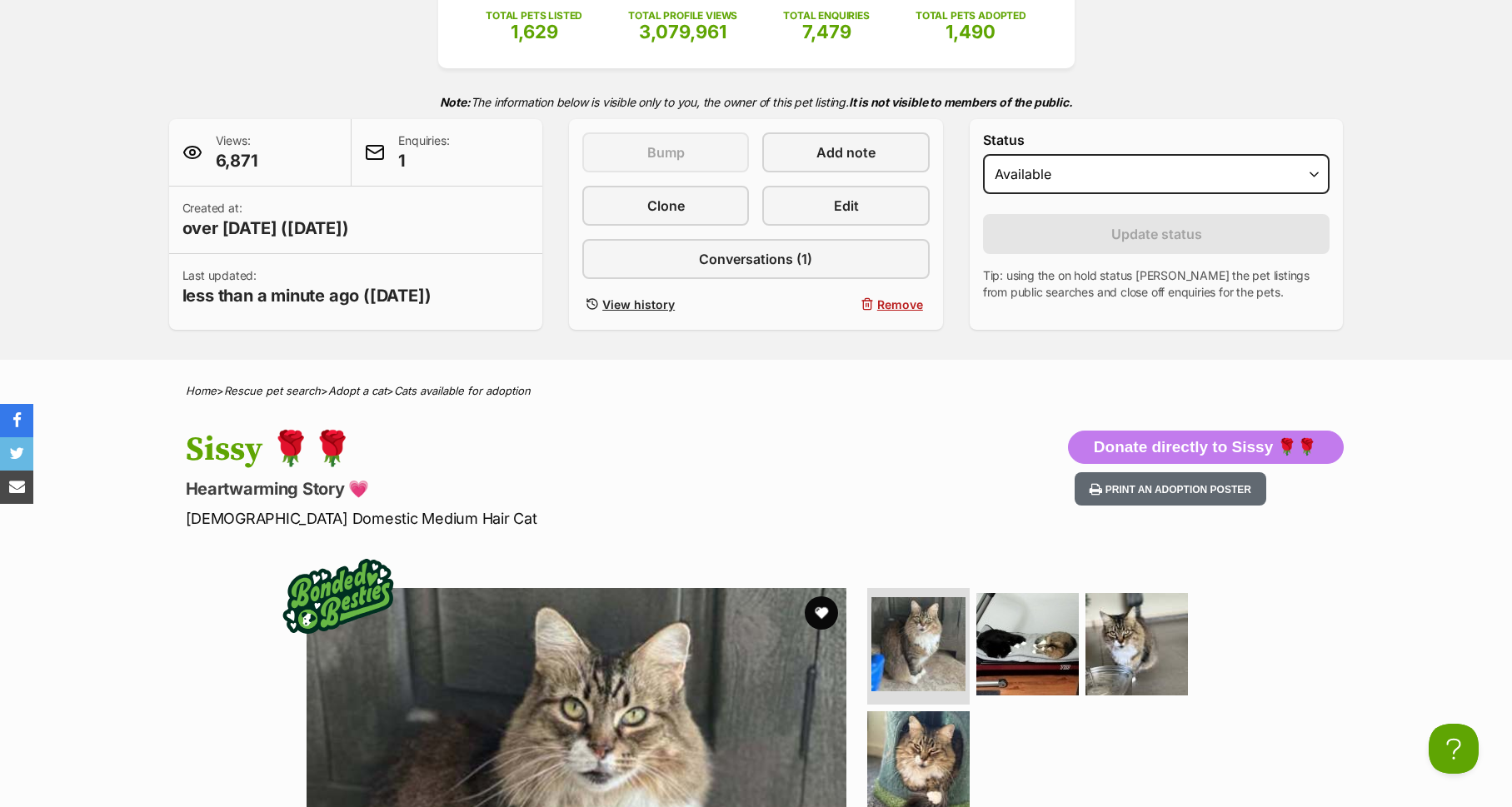
scroll to position [217, 0]
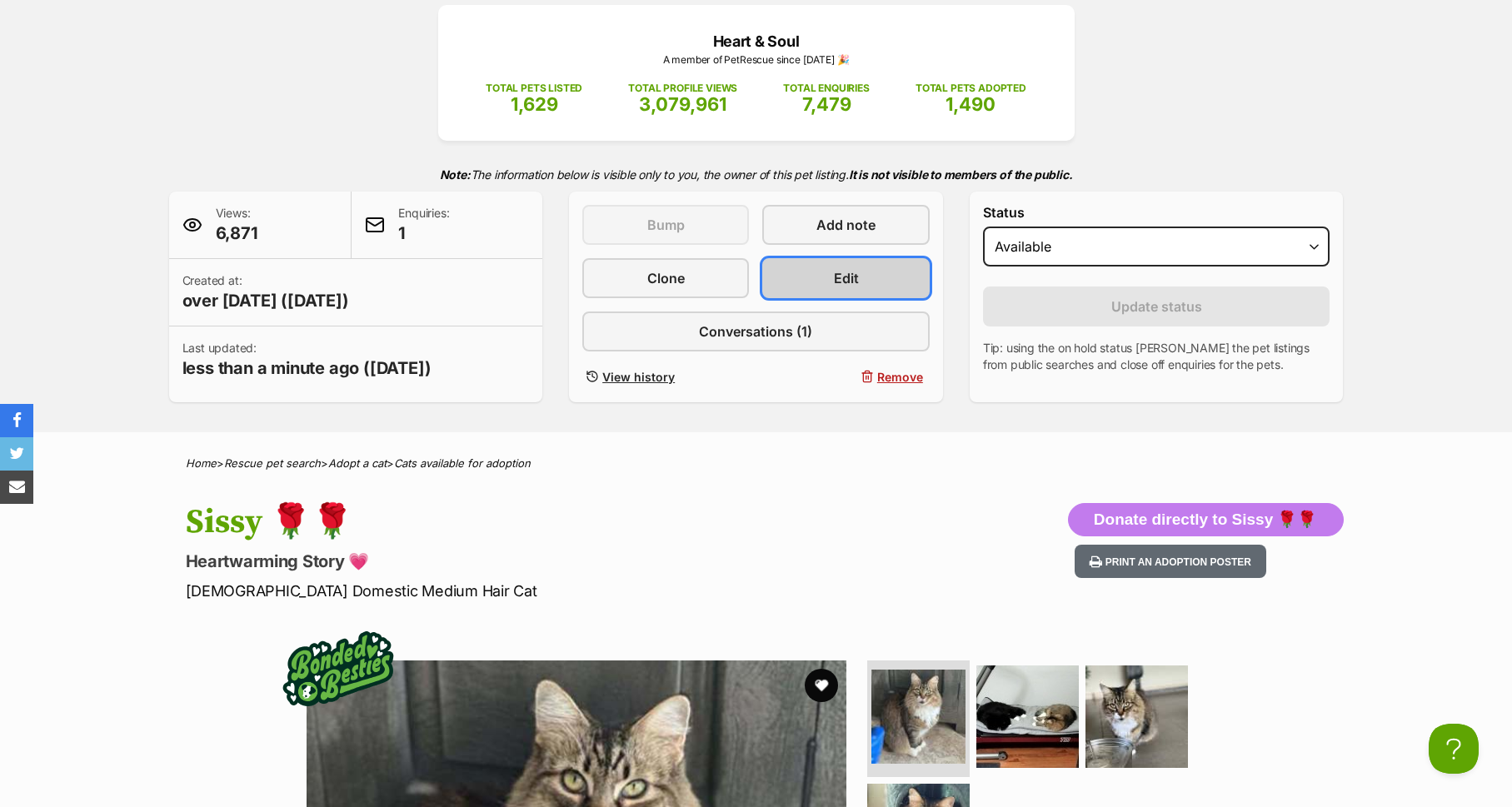
click at [847, 275] on span "Edit" at bounding box center [847, 277] width 25 height 20
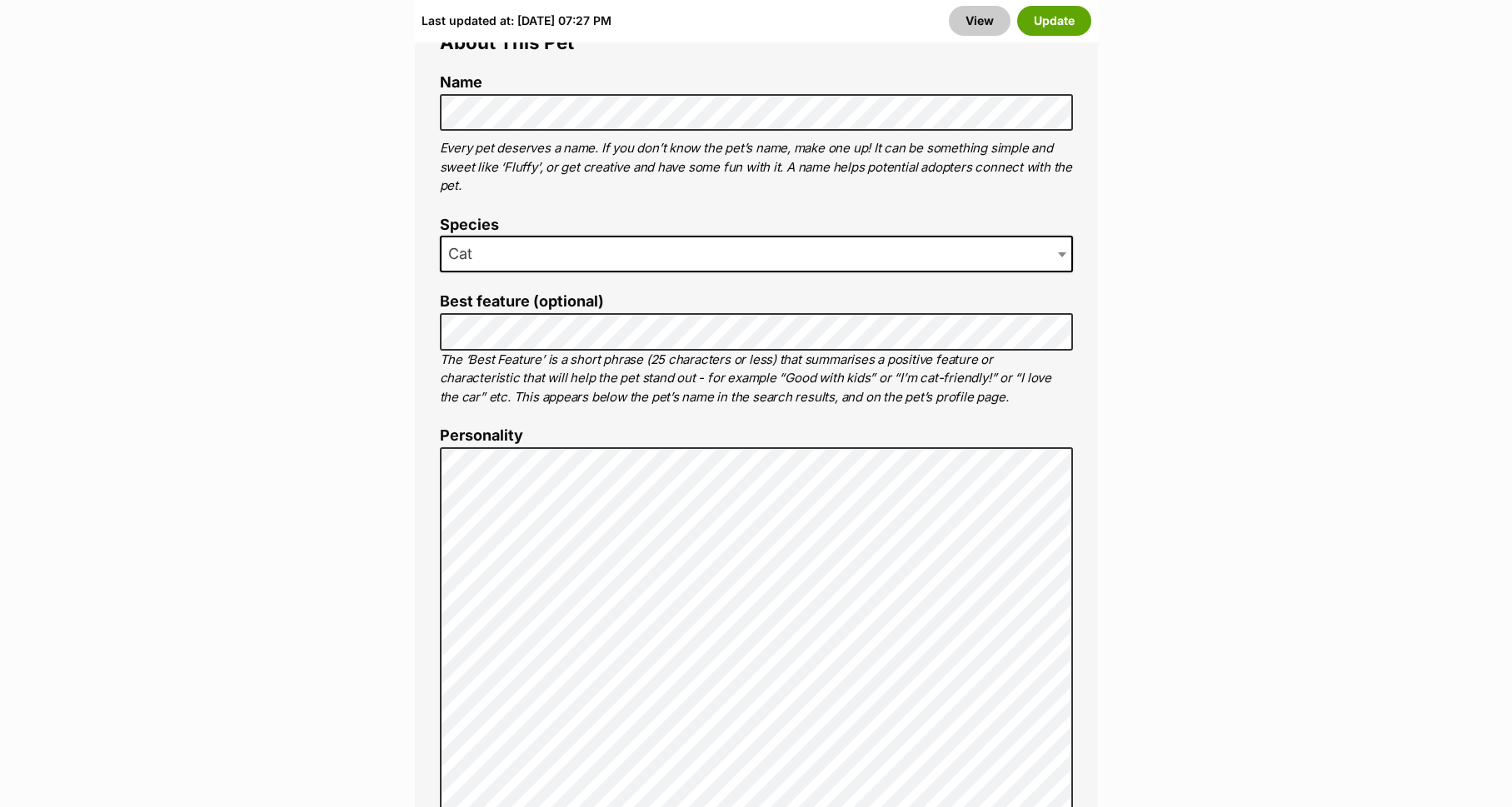
scroll to position [1012, 0]
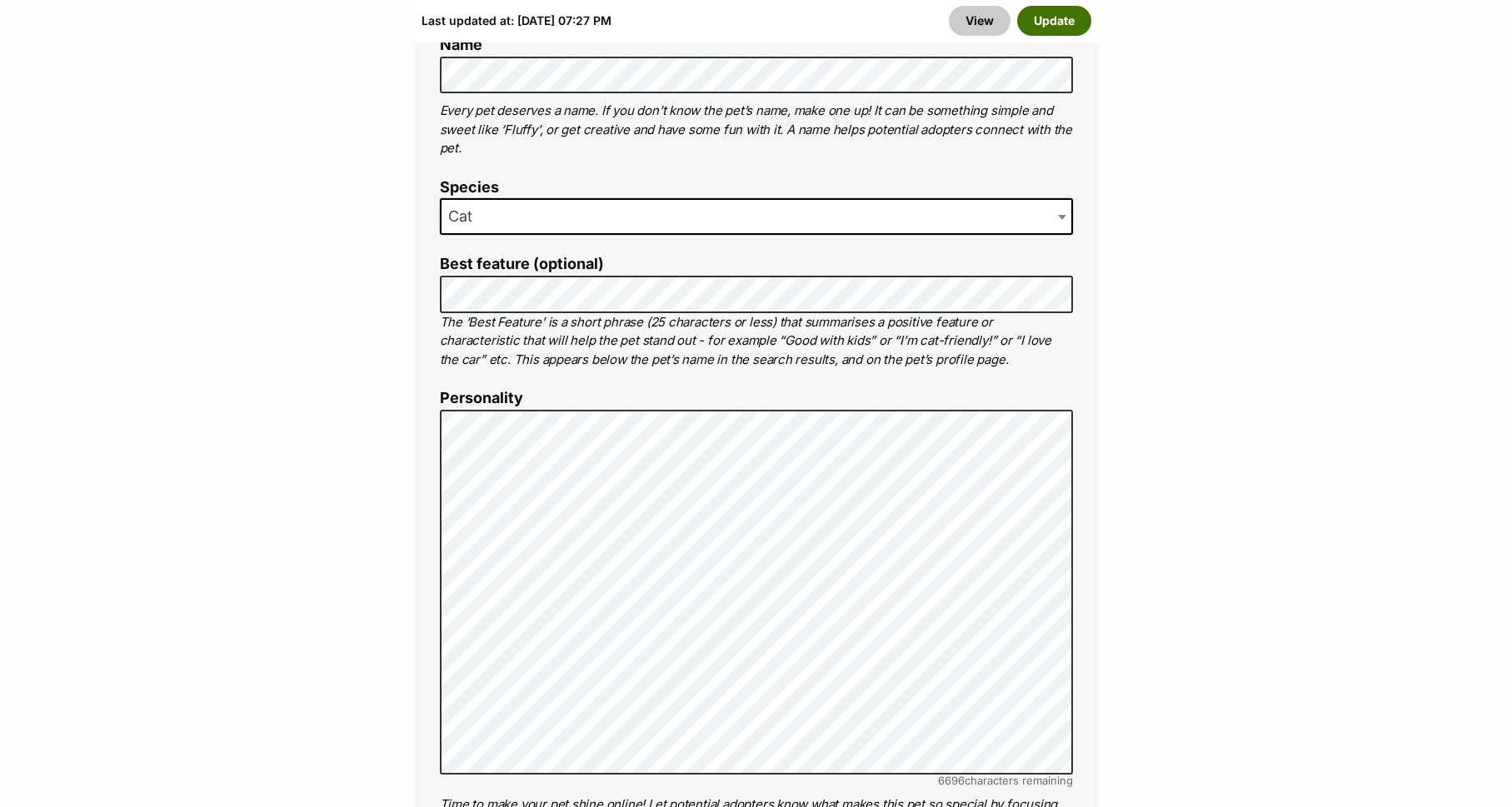
click at [1061, 21] on button "Update" at bounding box center [1054, 20] width 74 height 30
